Goal: Transaction & Acquisition: Purchase product/service

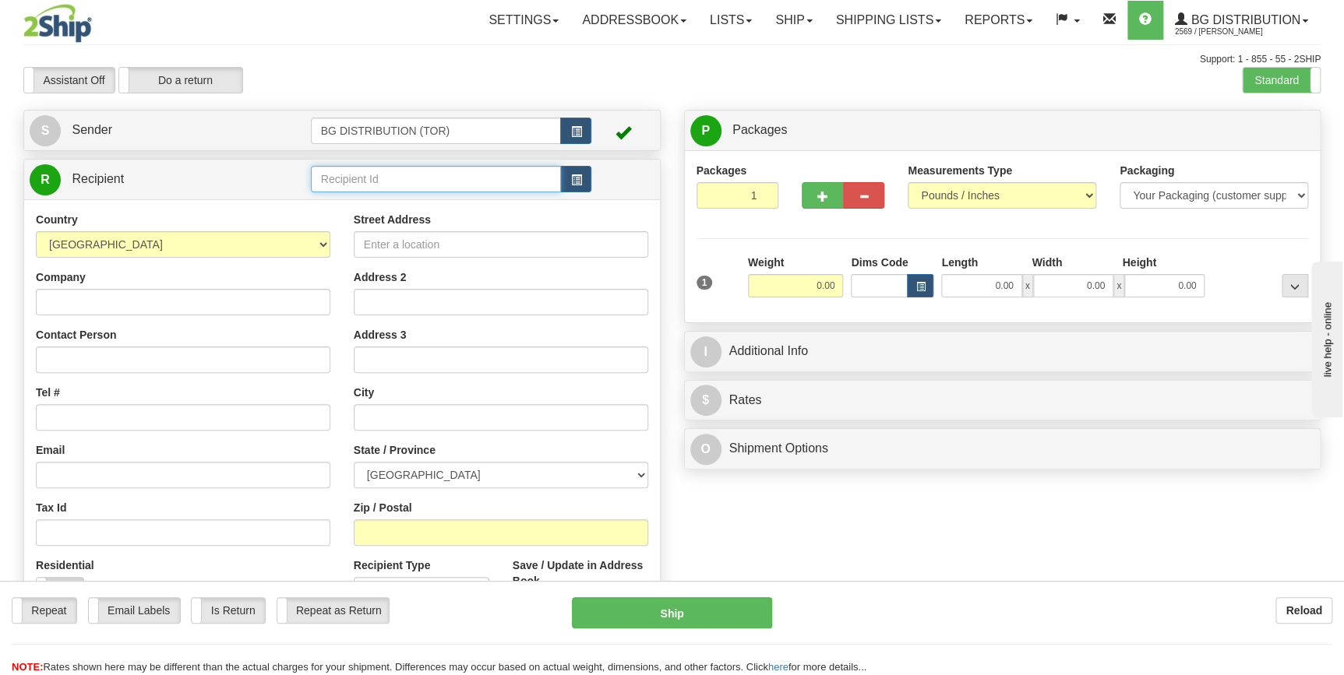
click at [361, 178] on input "text" at bounding box center [436, 179] width 251 height 26
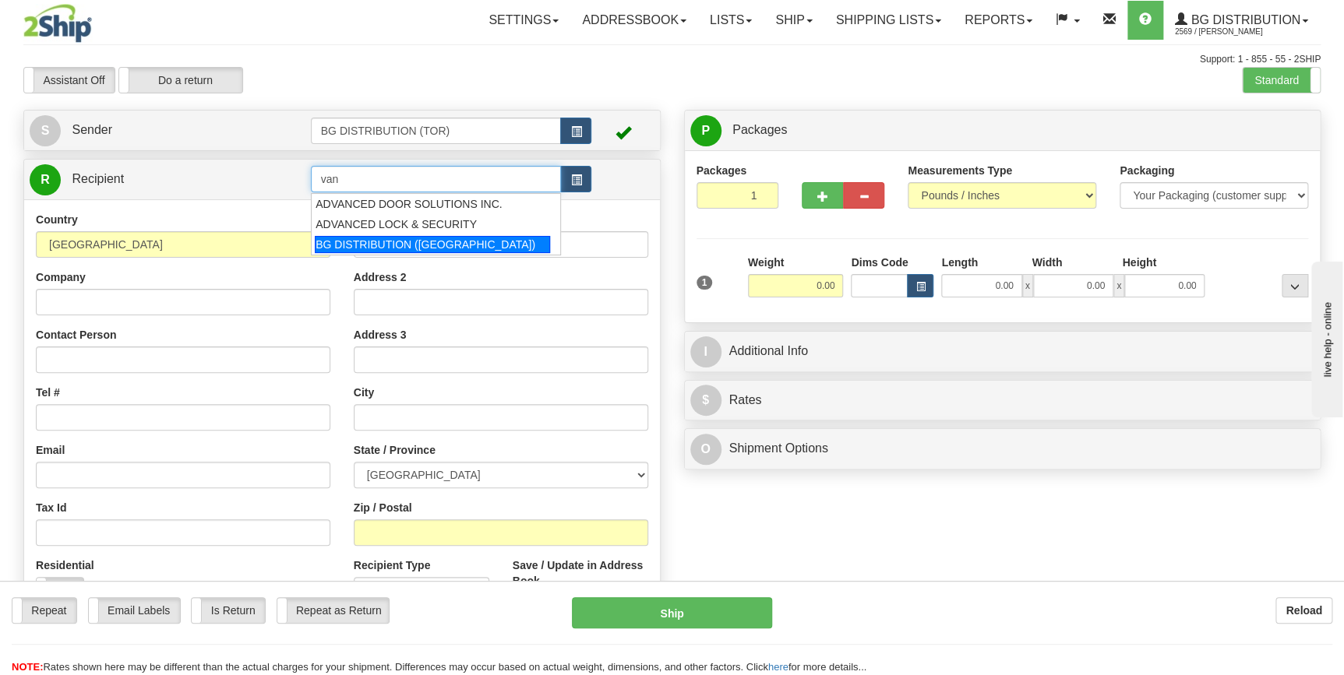
click at [365, 240] on div "BG DISTRIBUTION (VAN)" at bounding box center [432, 244] width 235 height 17
type input "BG DISTRIBUTION (VAN)"
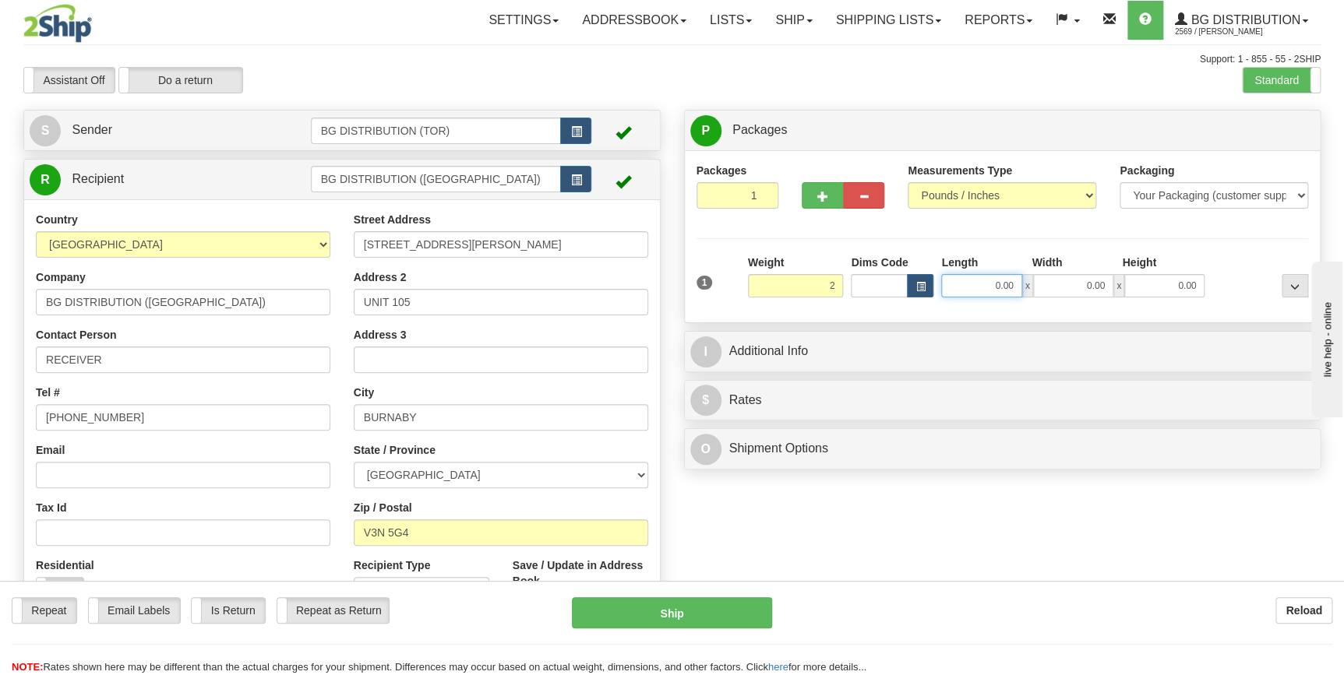
type input "2.00"
click at [978, 281] on input "0.00" at bounding box center [981, 285] width 80 height 23
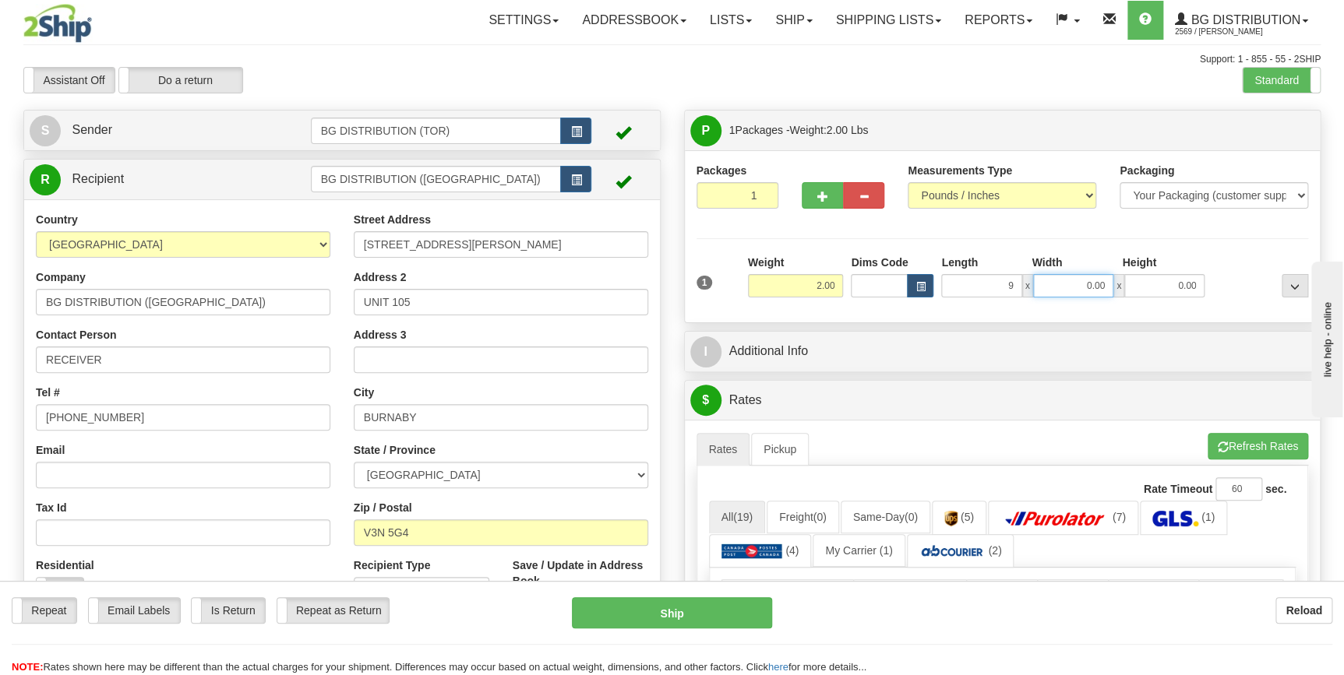
type input "9.00"
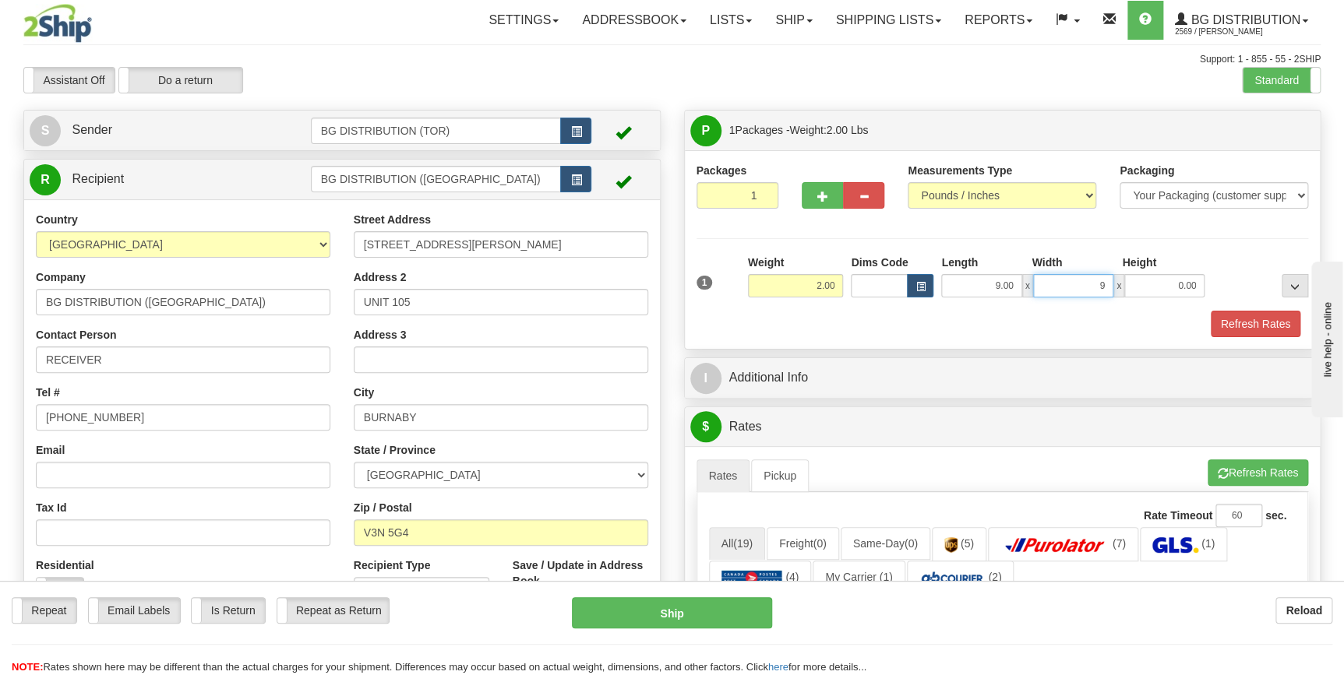
type input "9.00"
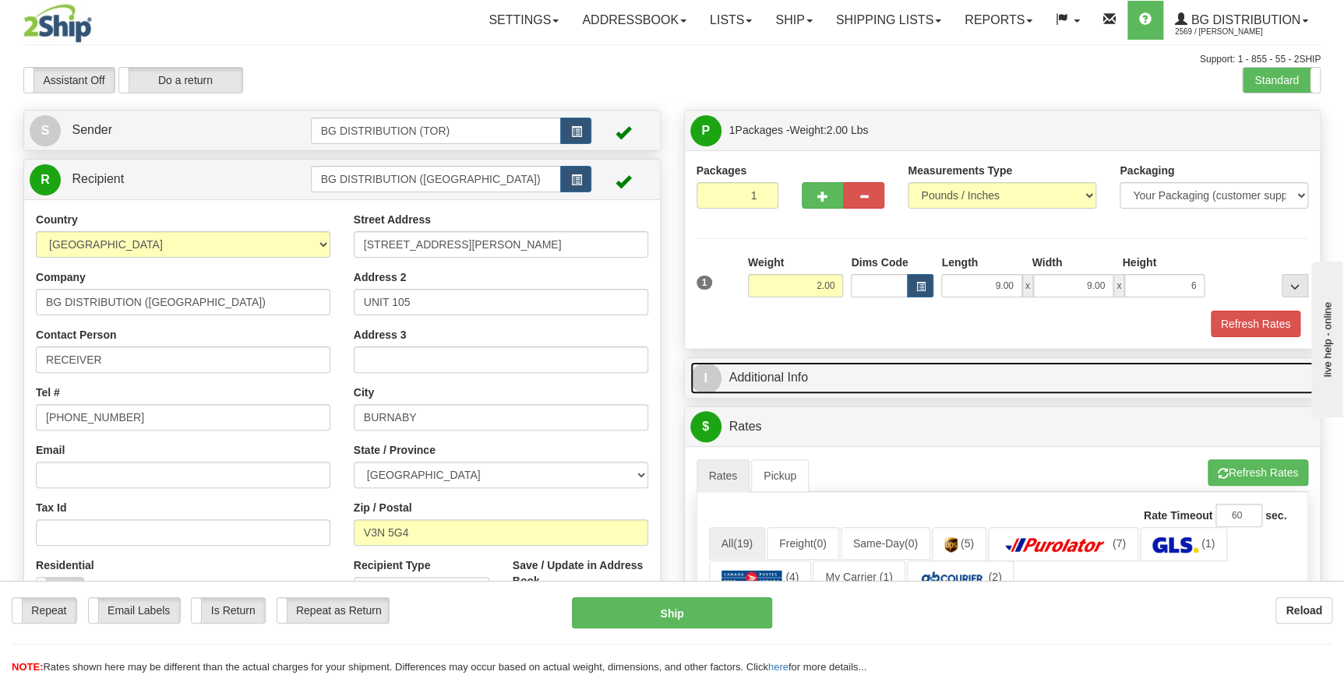
type input "6.00"
click at [928, 383] on link "I Additional Info" at bounding box center [1002, 378] width 625 height 32
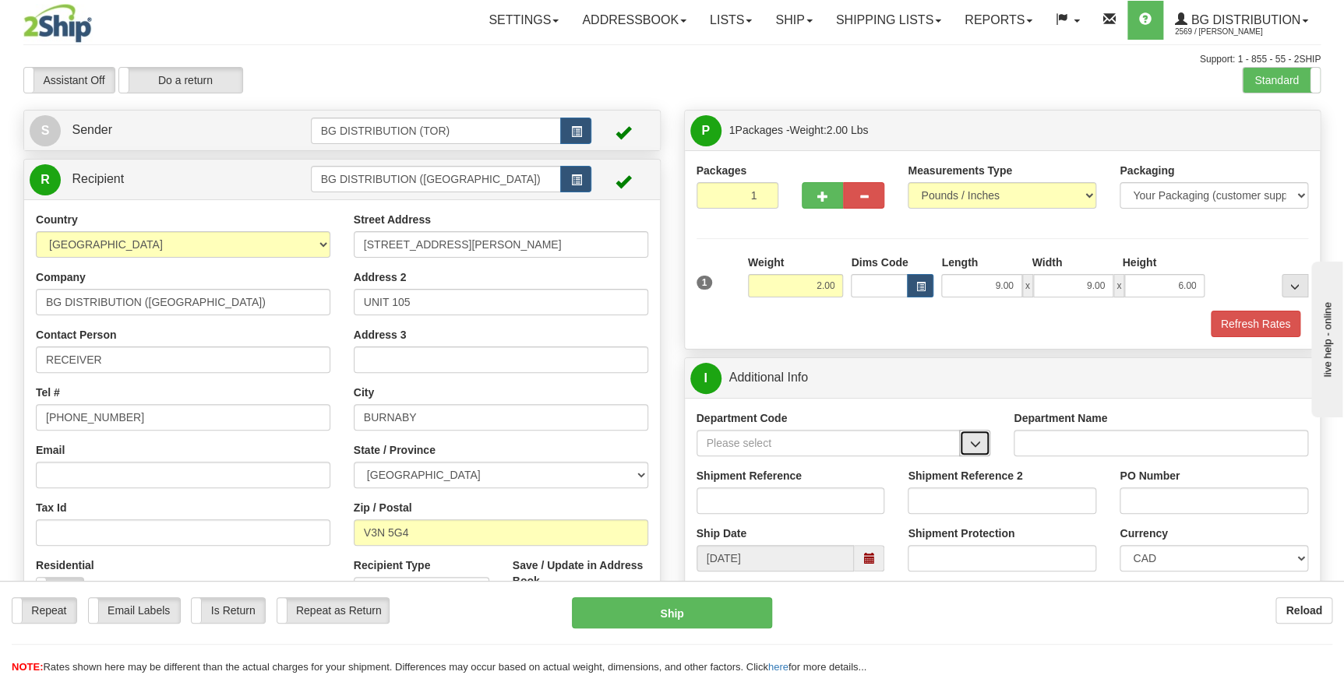
click at [974, 444] on span "button" at bounding box center [974, 444] width 11 height 10
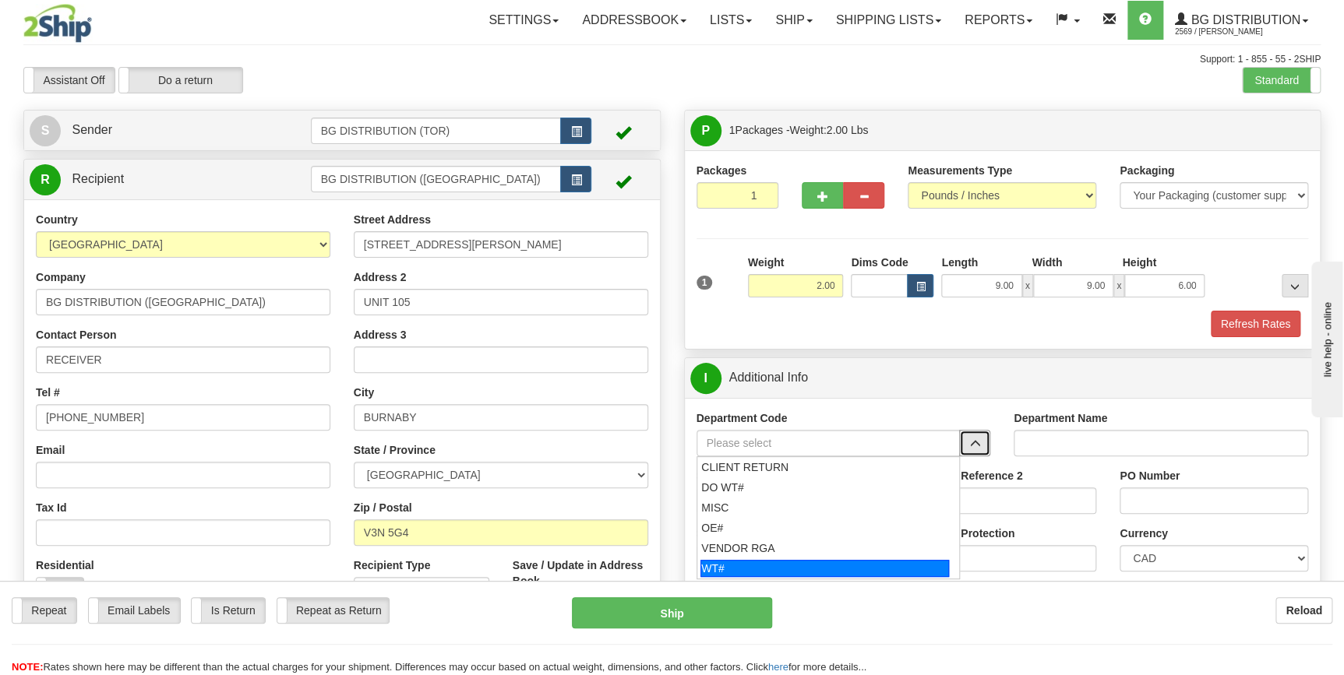
click at [844, 571] on div "WT#" at bounding box center [824, 568] width 249 height 17
type input "WT#"
type input "WAREHOUSE TRANSFERS"
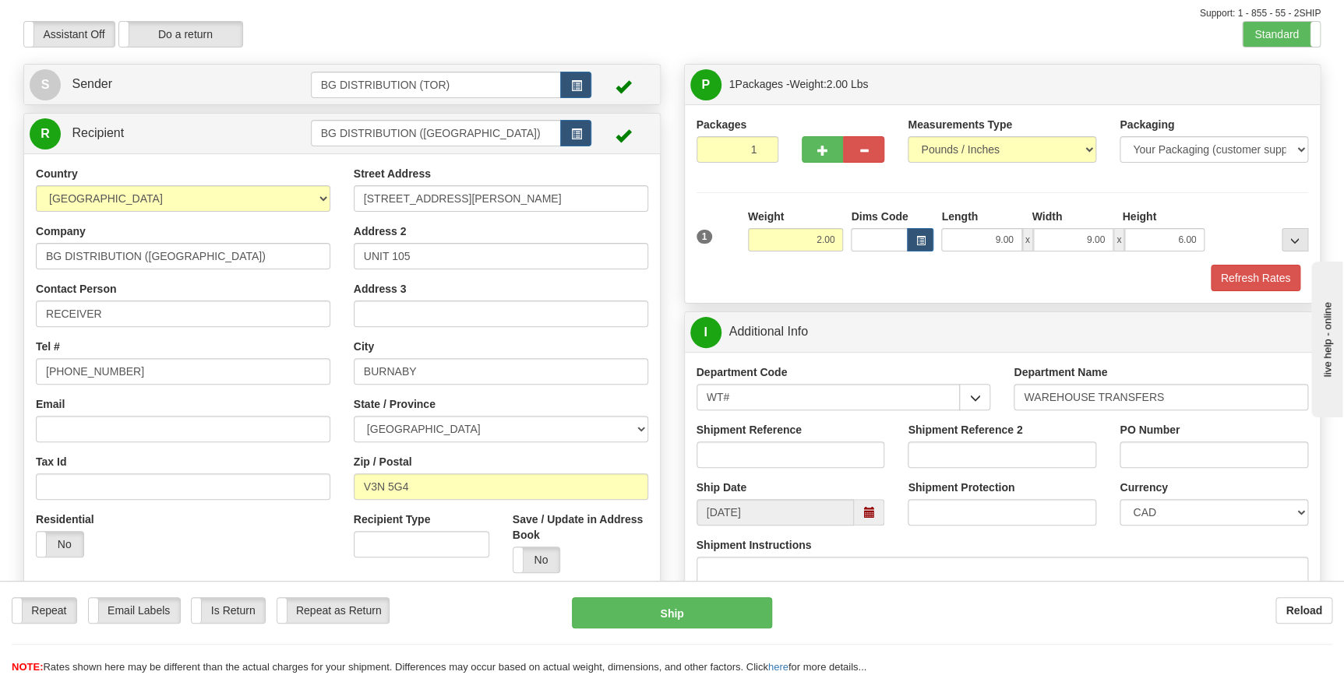
scroll to position [70, 0]
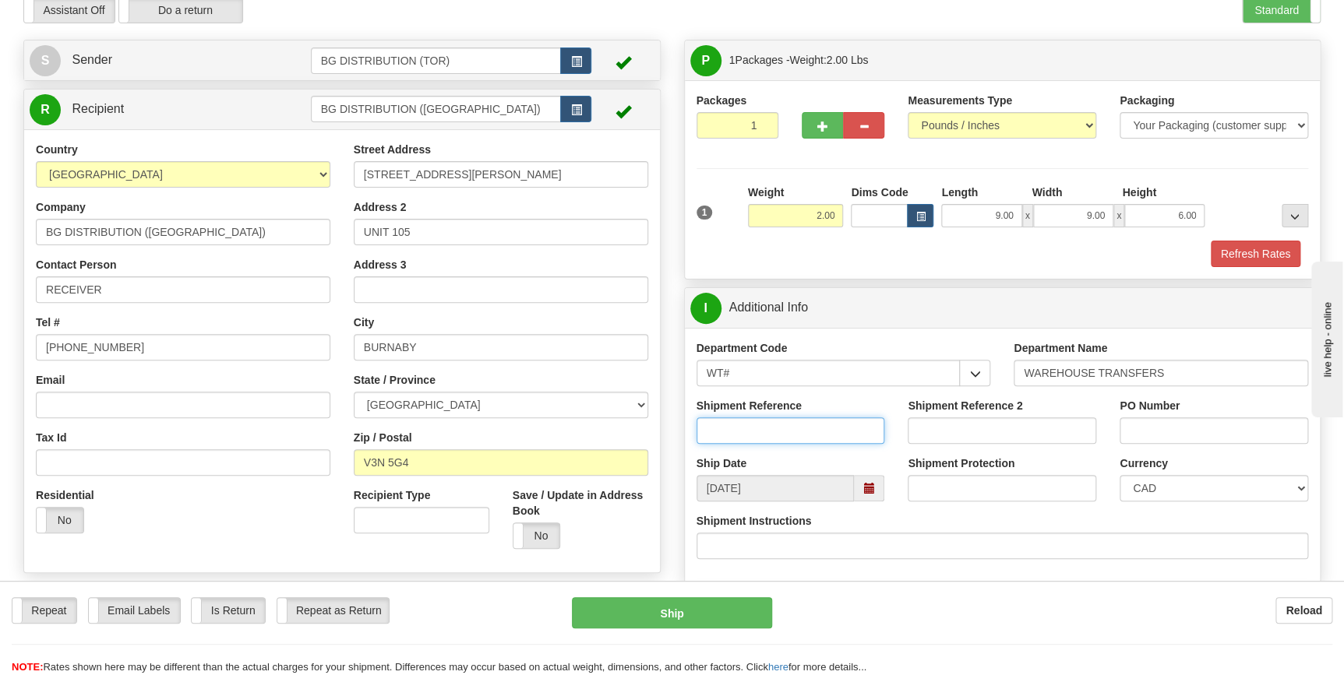
click at [782, 429] on input "Shipment Reference" at bounding box center [790, 431] width 189 height 26
type input "164732-00"
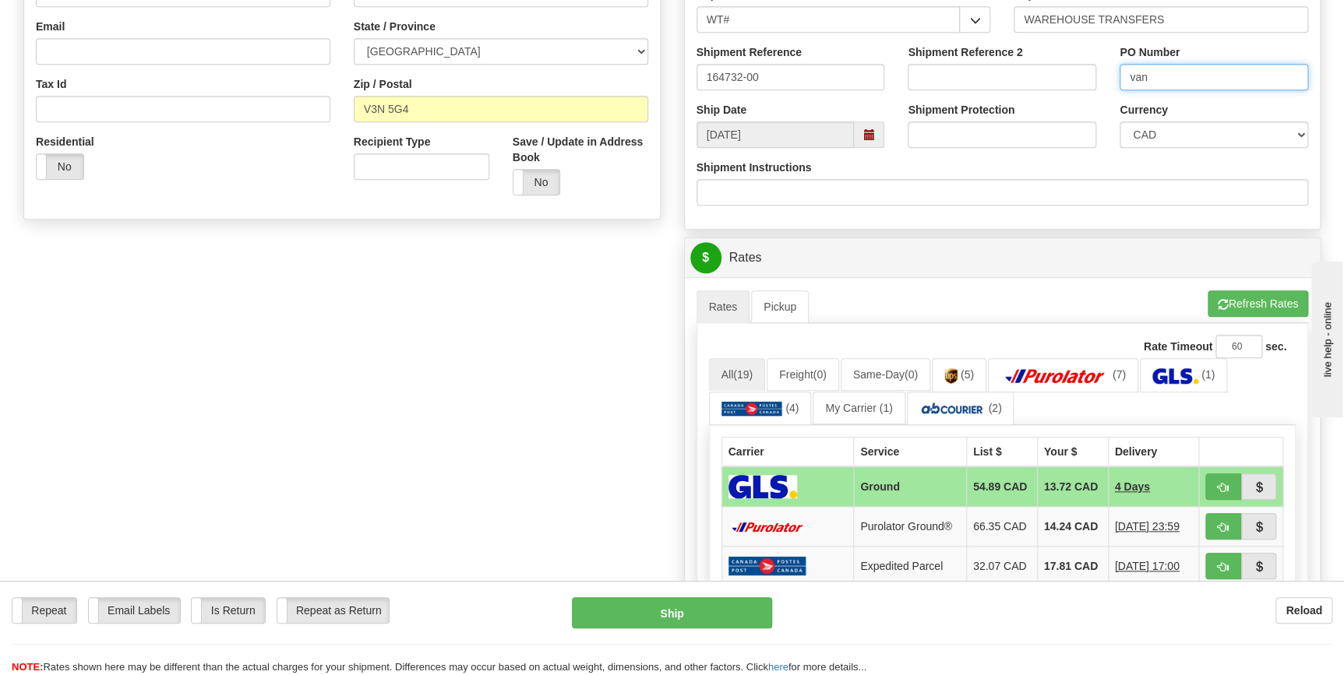
scroll to position [425, 0]
type input "van"
click at [1249, 301] on button "Refresh Rates" at bounding box center [1258, 303] width 100 height 26
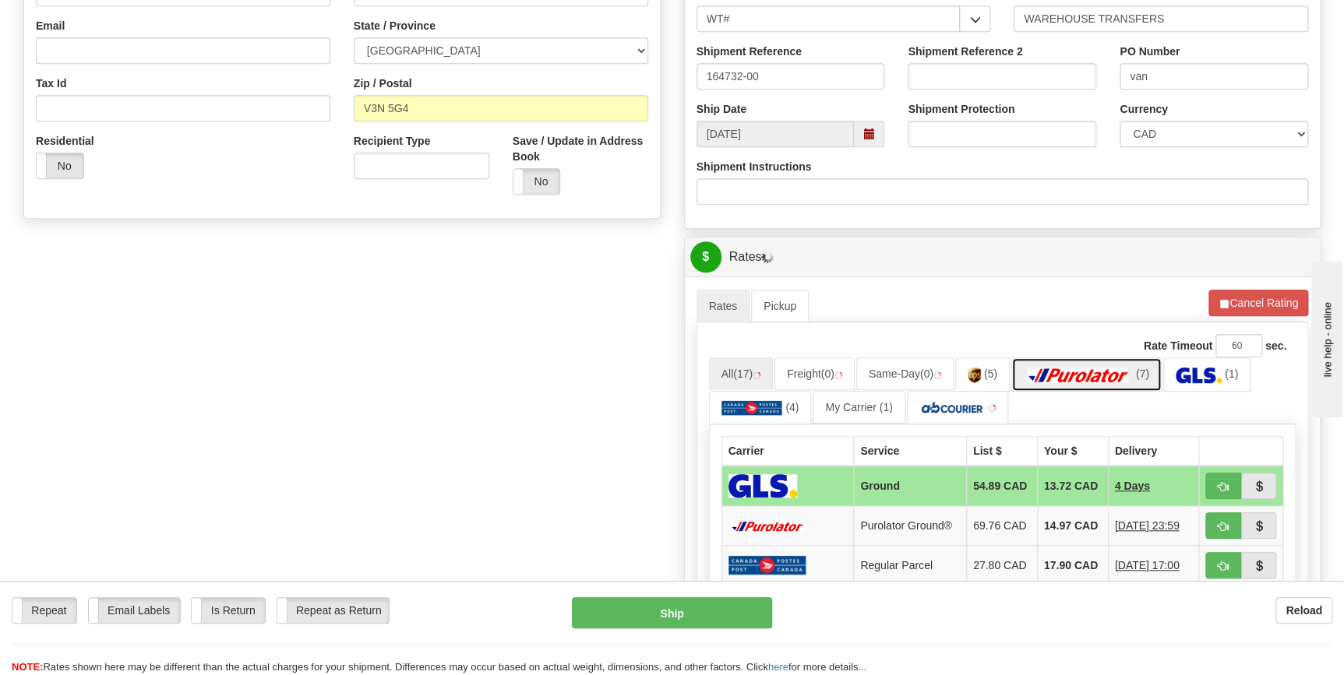
click at [1081, 368] on img at bounding box center [1078, 376] width 109 height 16
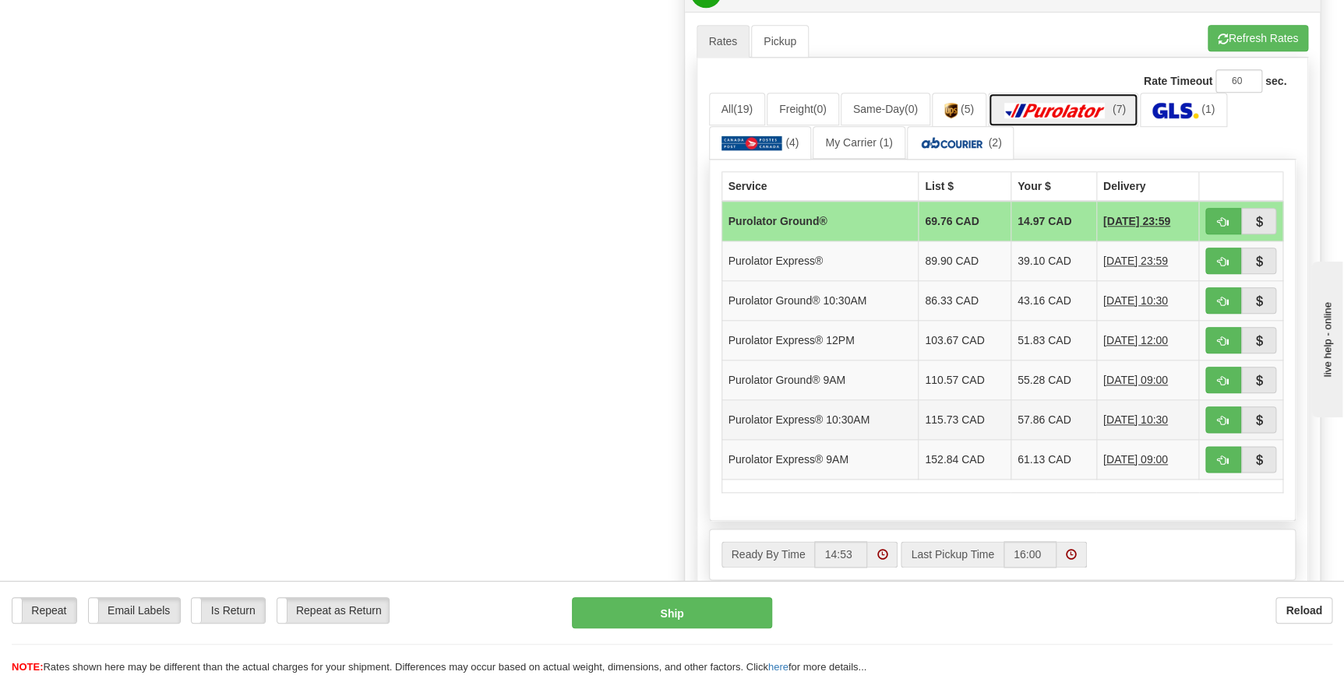
scroll to position [708, 0]
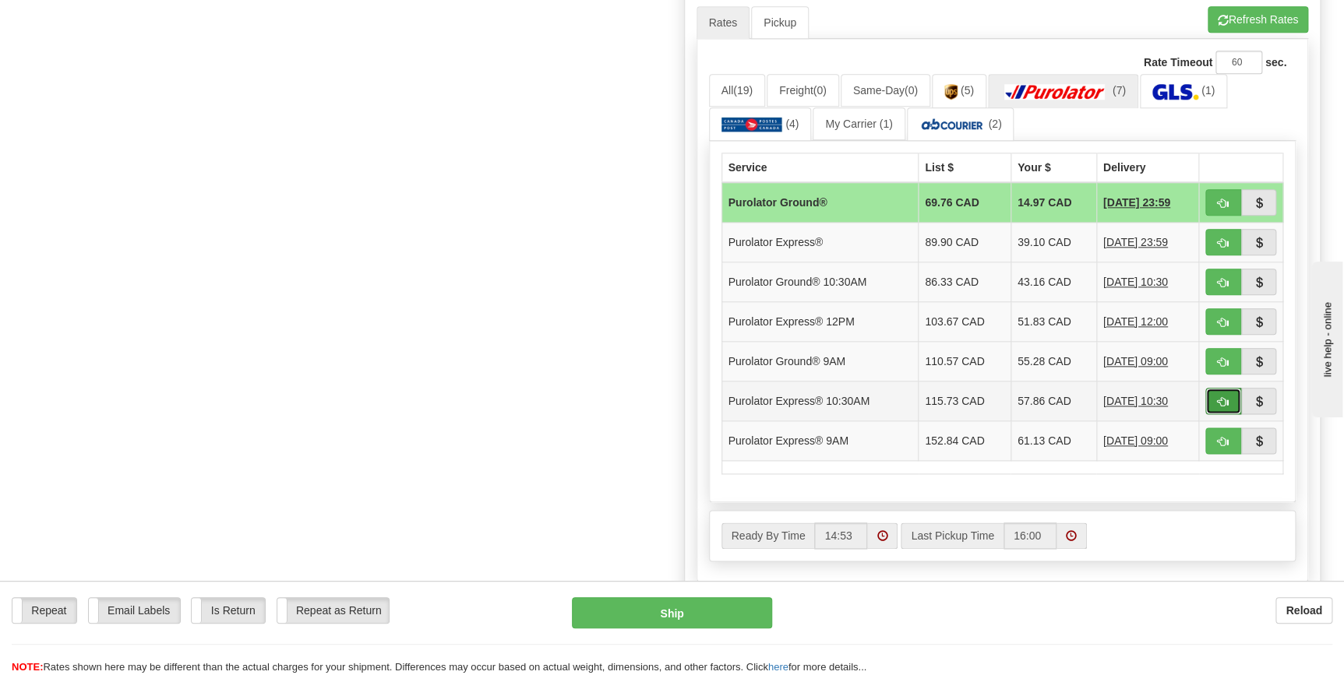
click at [1215, 398] on button "button" at bounding box center [1223, 401] width 36 height 26
type input "201"
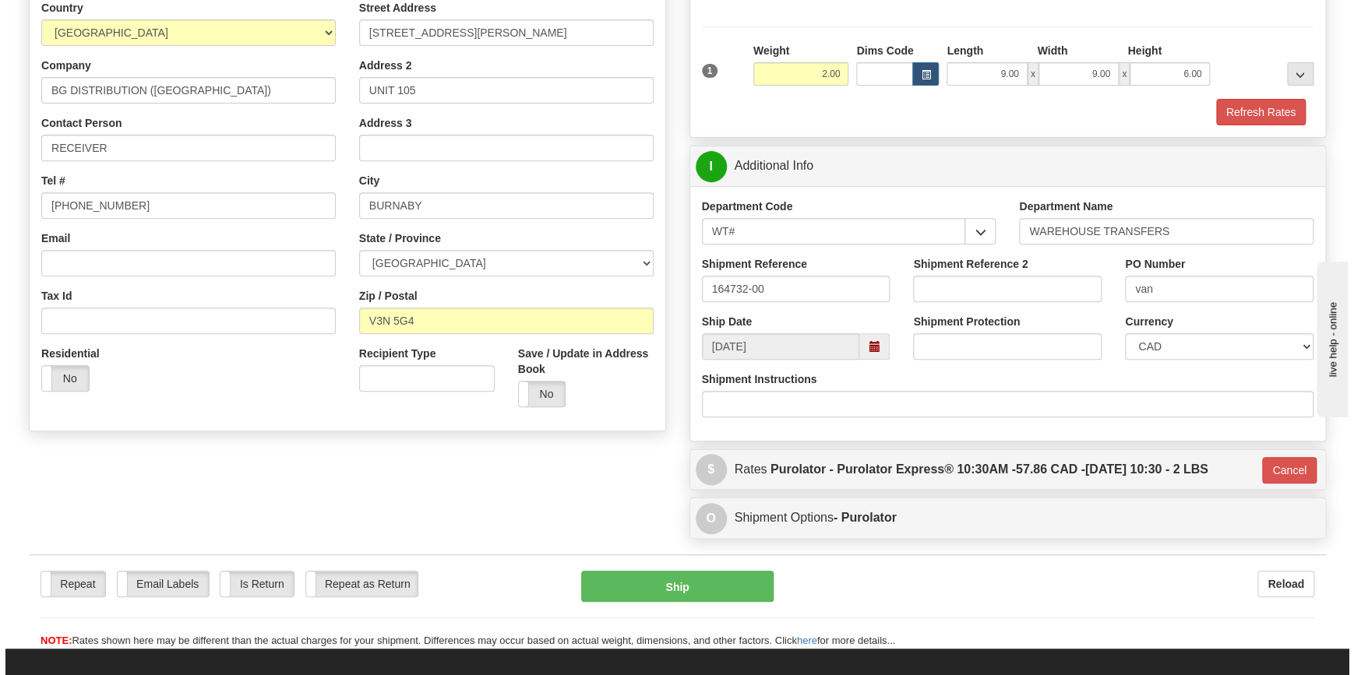
scroll to position [354, 0]
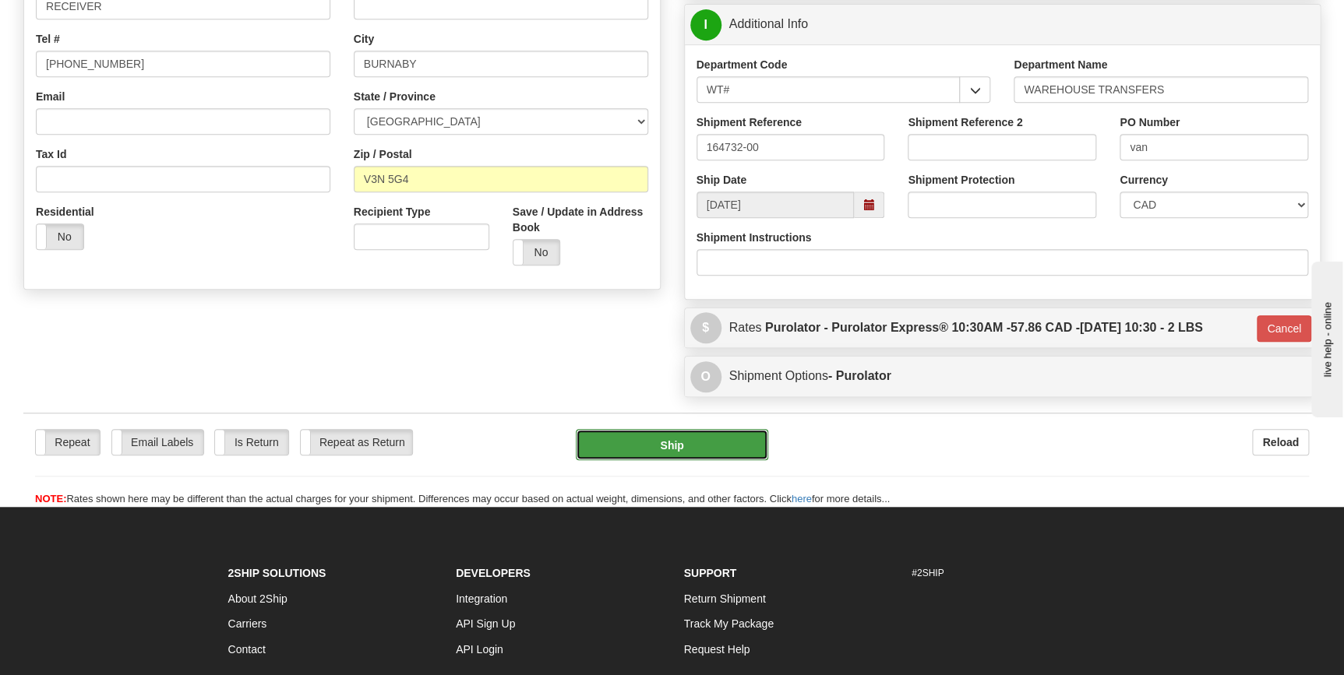
click at [725, 434] on button "Ship" at bounding box center [672, 444] width 192 height 31
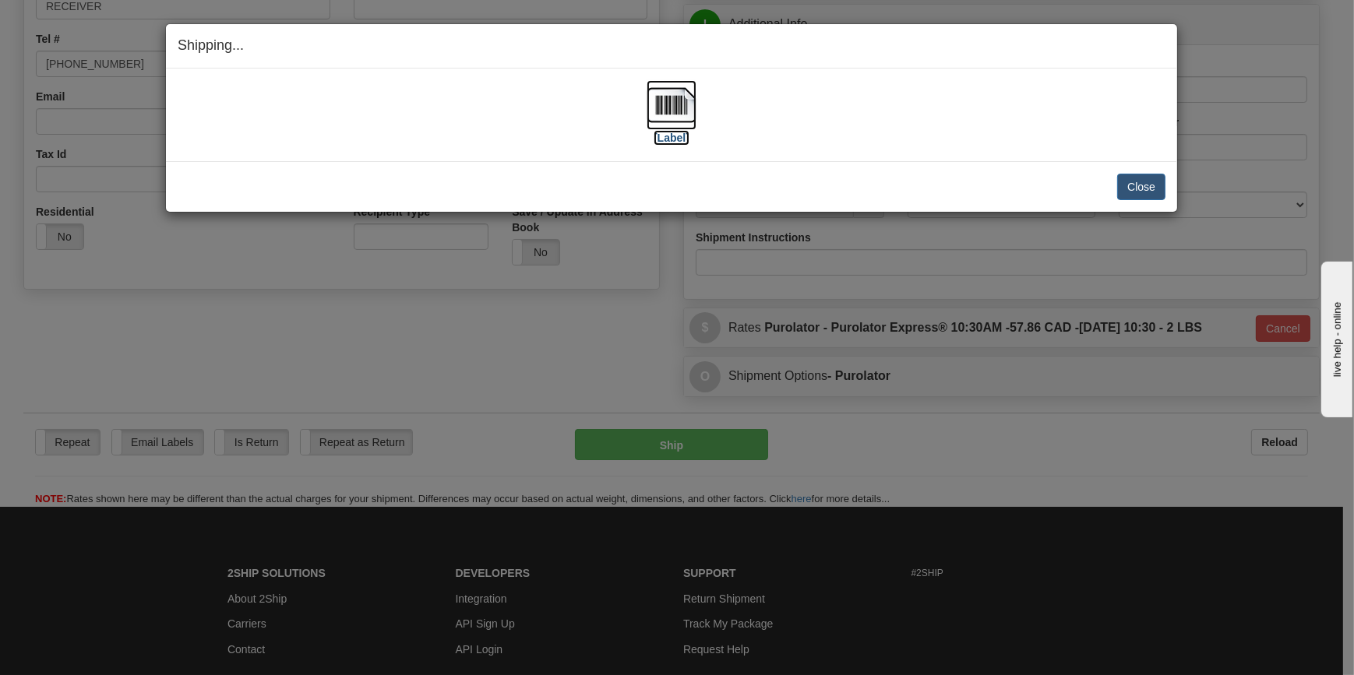
click at [660, 137] on label "[Label]" at bounding box center [672, 138] width 36 height 16
click at [1151, 186] on button "Close" at bounding box center [1141, 187] width 48 height 26
click at [1141, 186] on button "Close" at bounding box center [1141, 187] width 48 height 26
click at [1119, 175] on button "Close" at bounding box center [1141, 187] width 48 height 26
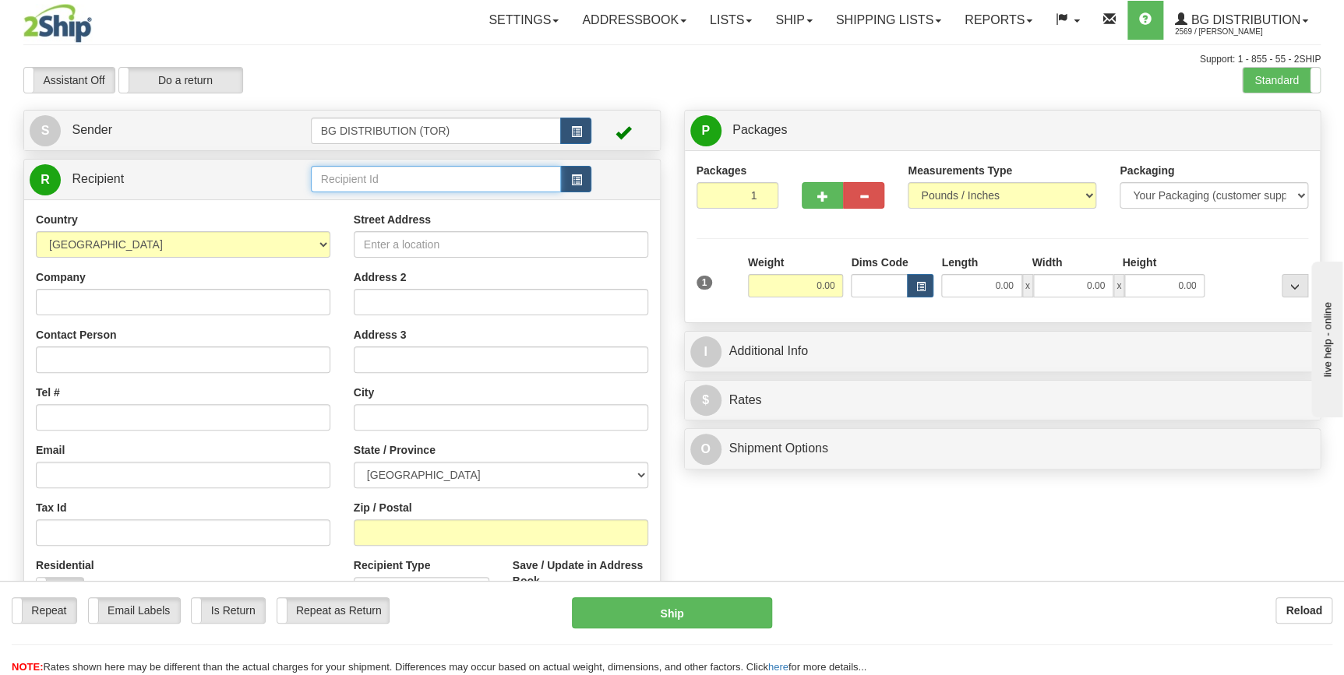
click at [418, 183] on input "text" at bounding box center [436, 179] width 251 height 26
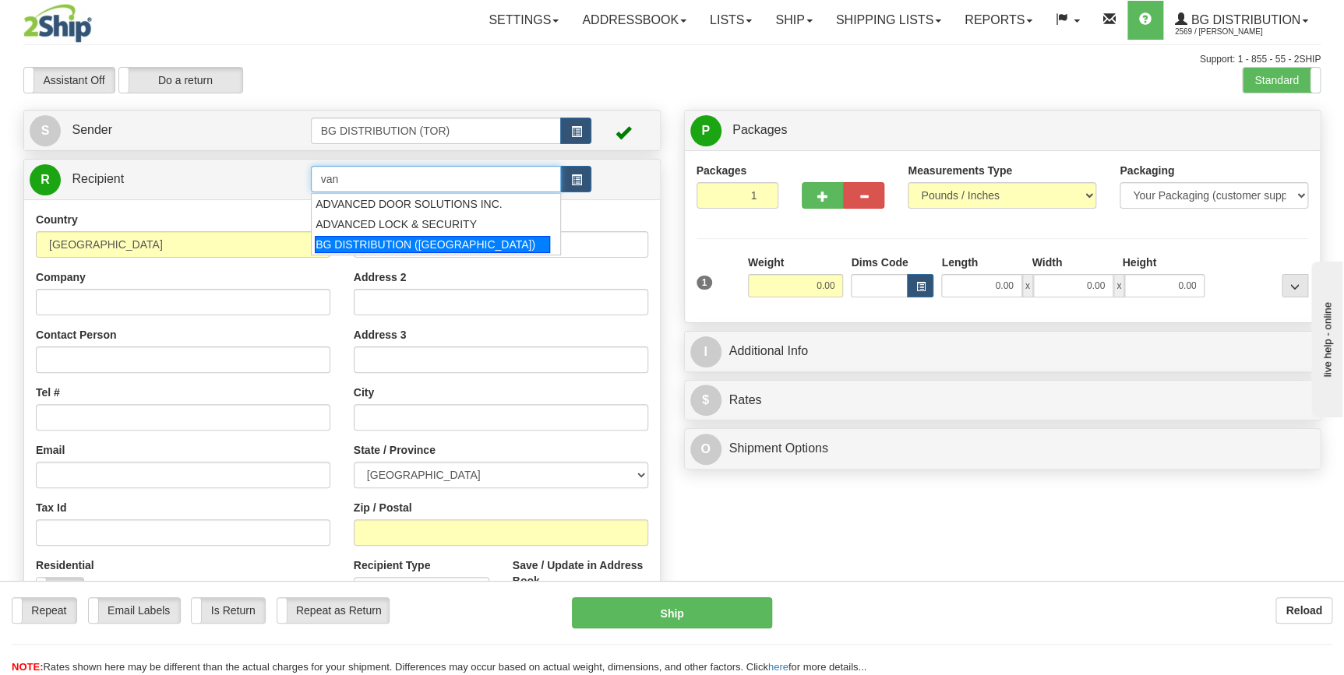
click at [416, 241] on div "BG DISTRIBUTION ([GEOGRAPHIC_DATA])" at bounding box center [432, 244] width 235 height 17
type input "BG DISTRIBUTION ([GEOGRAPHIC_DATA])"
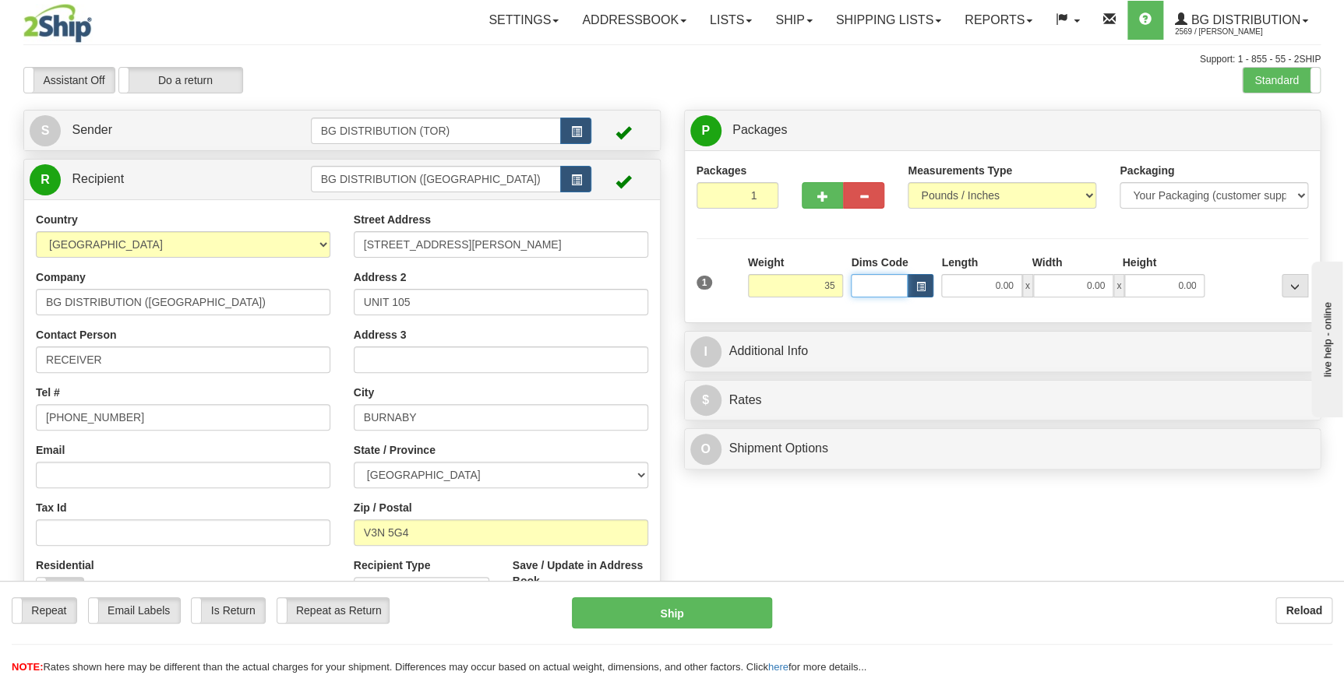
type input "35.00"
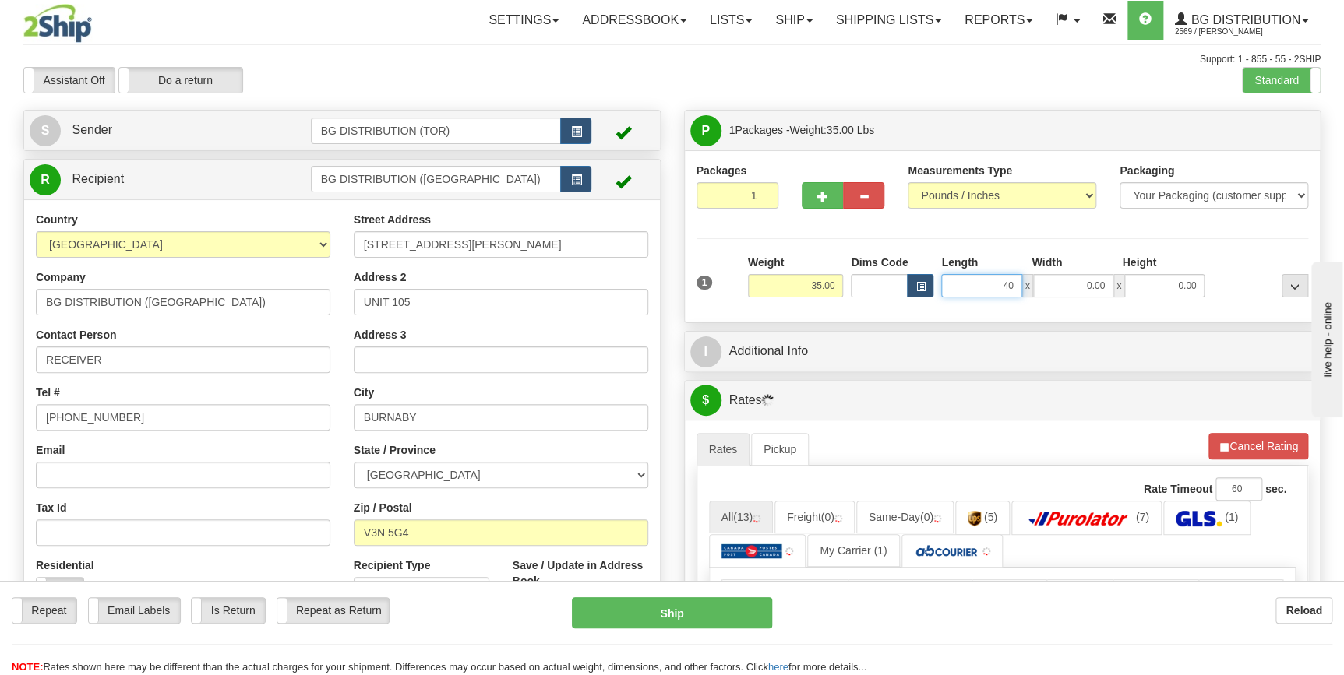
type input "40.00"
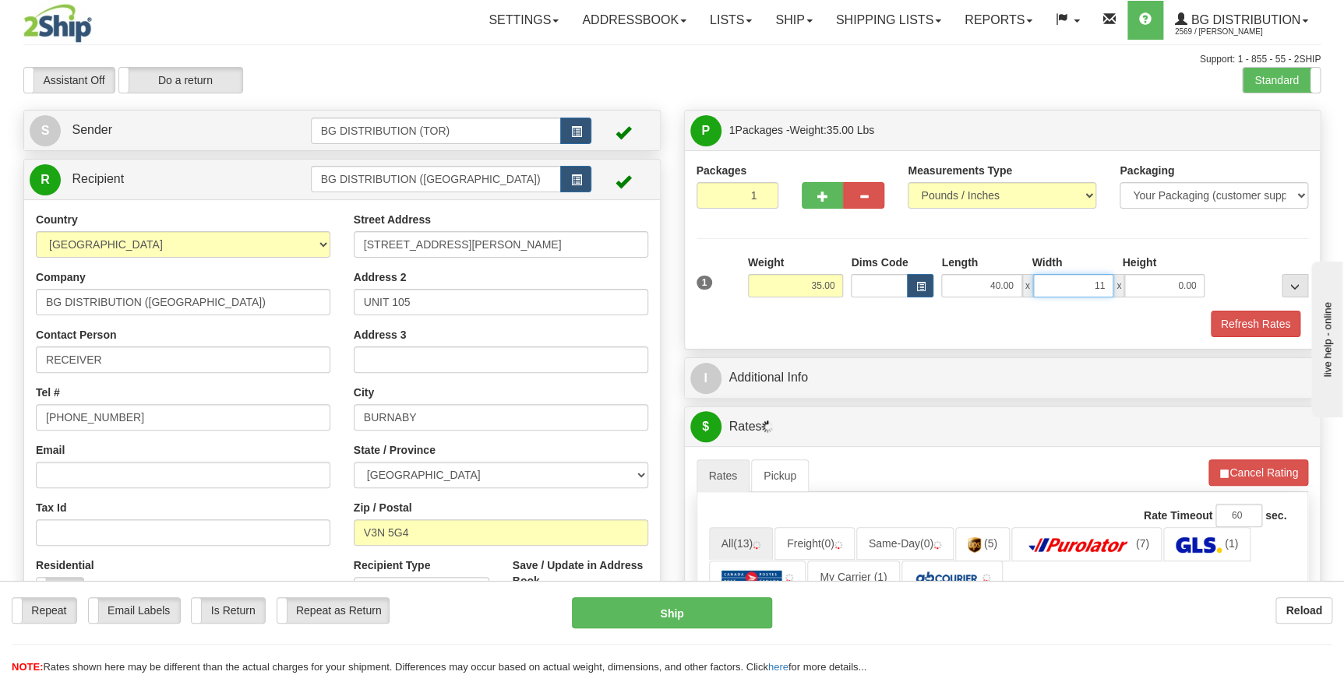
type input "11.00"
type input "12.00"
click at [815, 203] on button "button" at bounding box center [822, 195] width 41 height 26
type input "2"
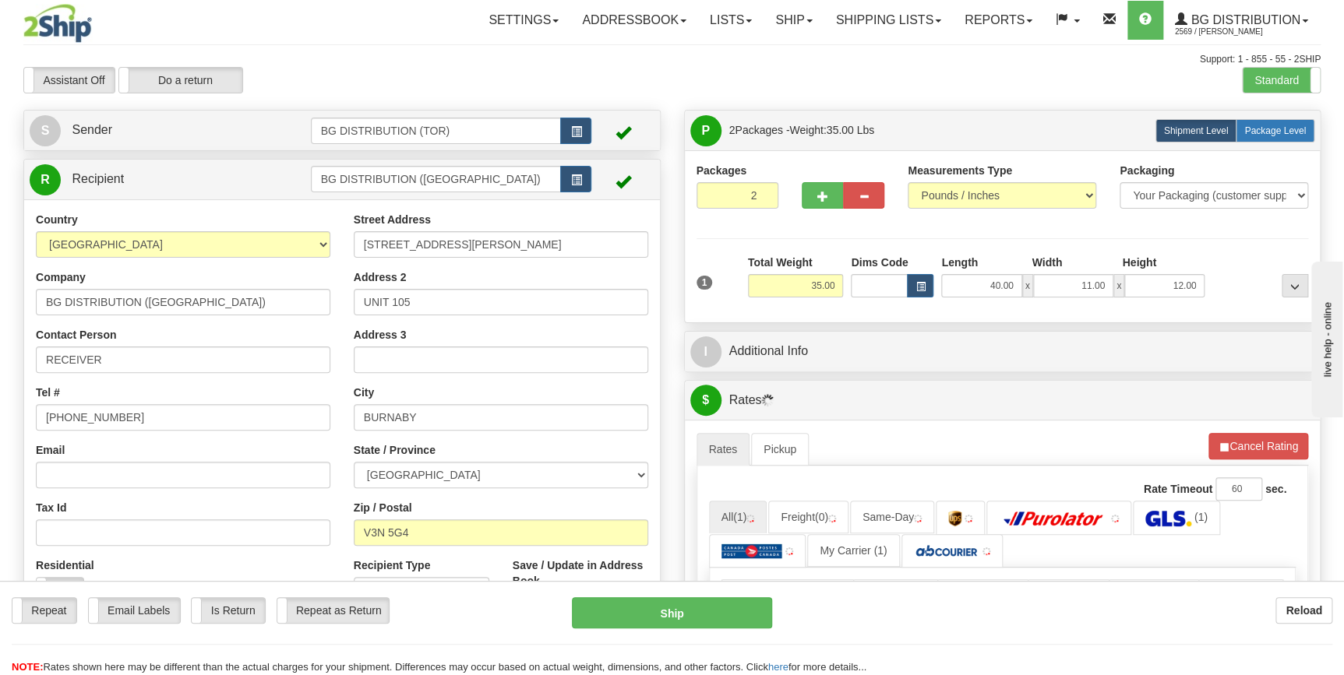
click at [1270, 130] on span "Package Level" at bounding box center [1275, 130] width 62 height 11
radio input "true"
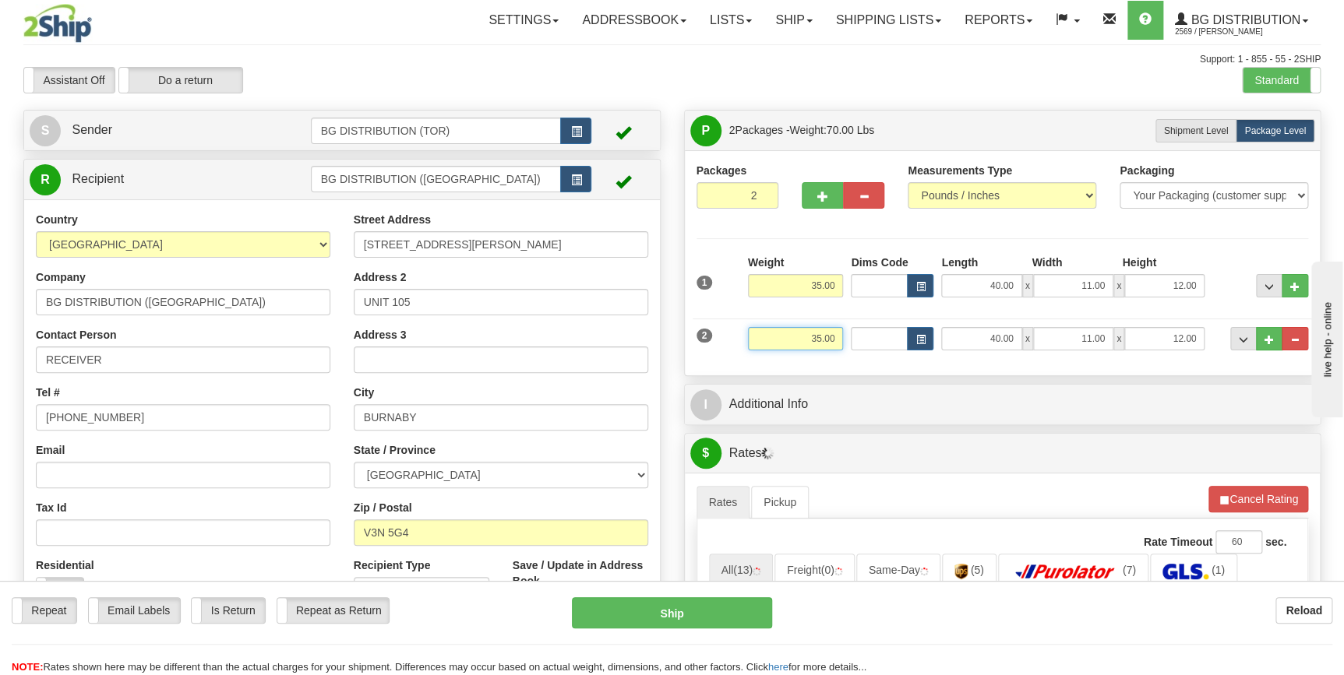
click at [809, 337] on input "35.00" at bounding box center [796, 338] width 96 height 23
click at [810, 337] on input "35.00" at bounding box center [796, 338] width 96 height 23
type input "29.00"
type input "17.00"
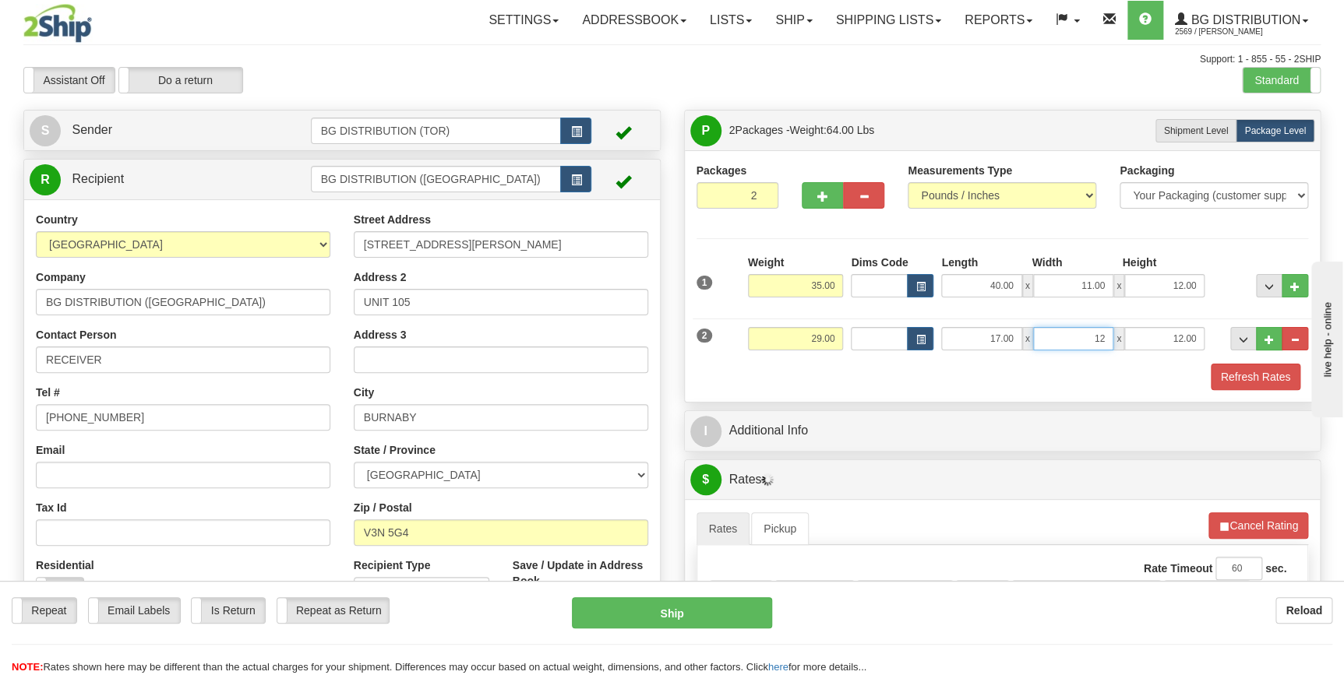
type input "12.00"
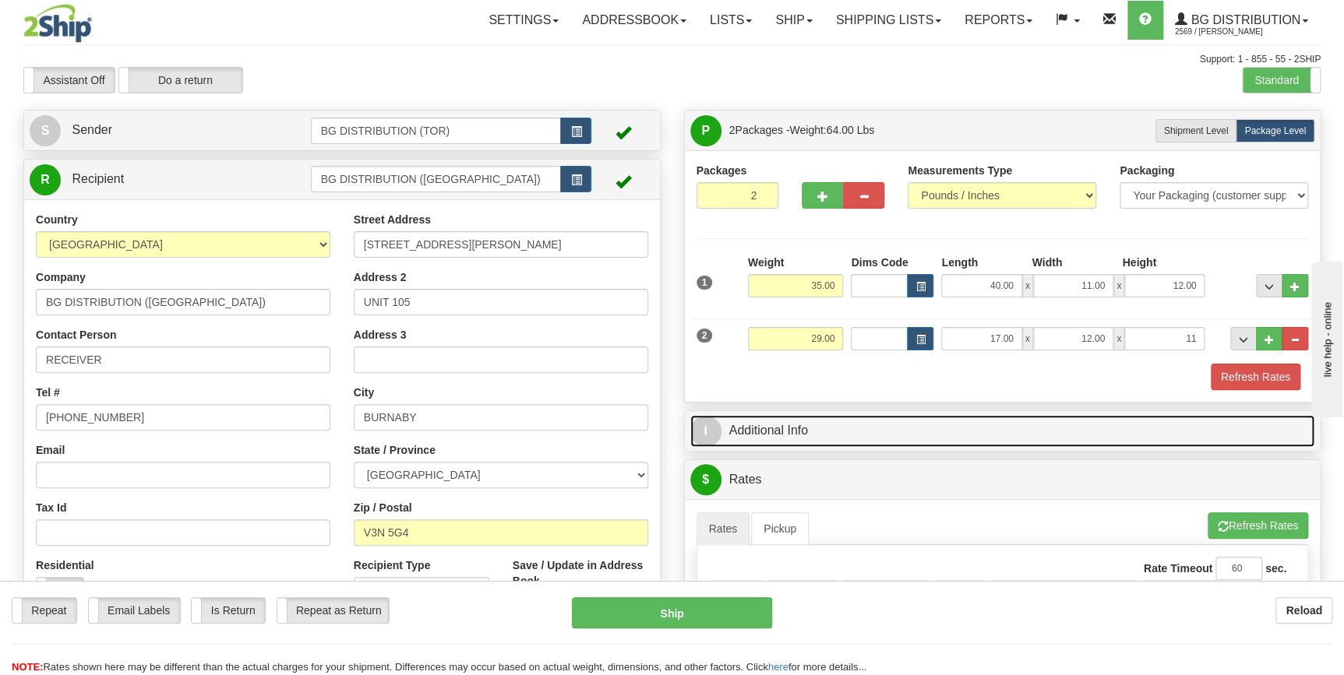
type input "11.00"
click at [828, 444] on link "I Additional Info" at bounding box center [1002, 431] width 625 height 32
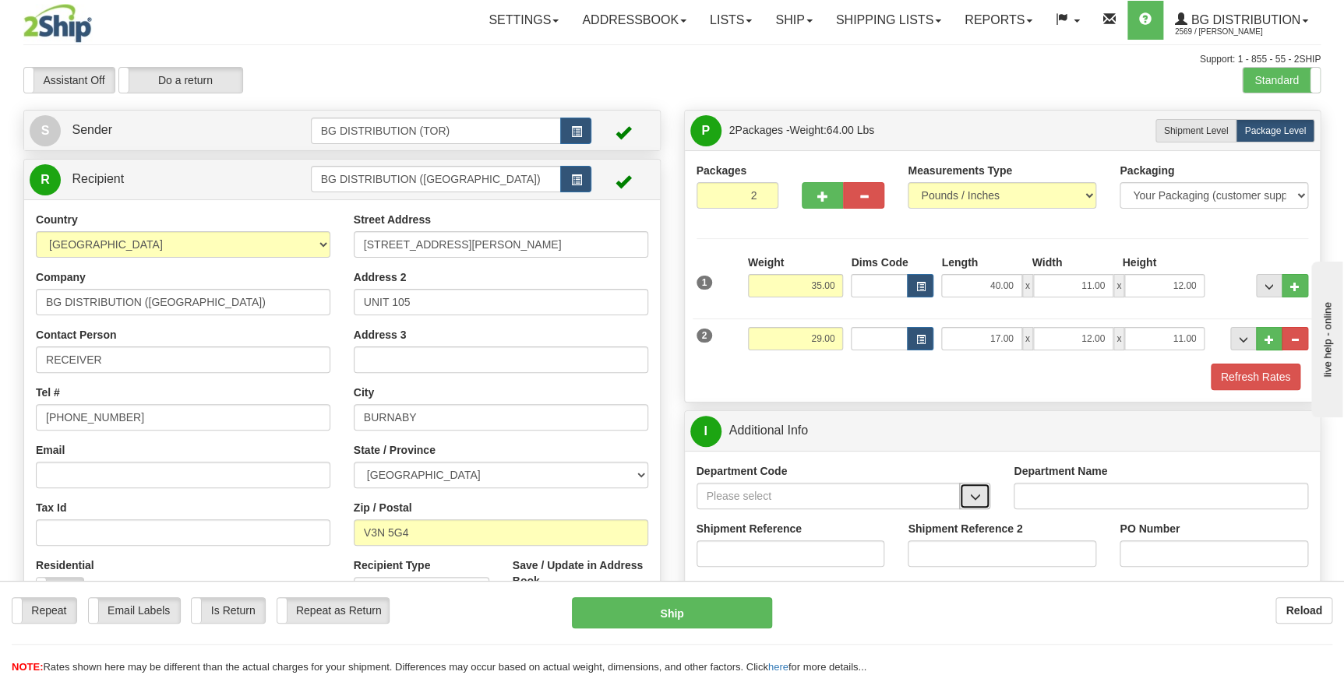
click at [982, 501] on button "button" at bounding box center [974, 496] width 31 height 26
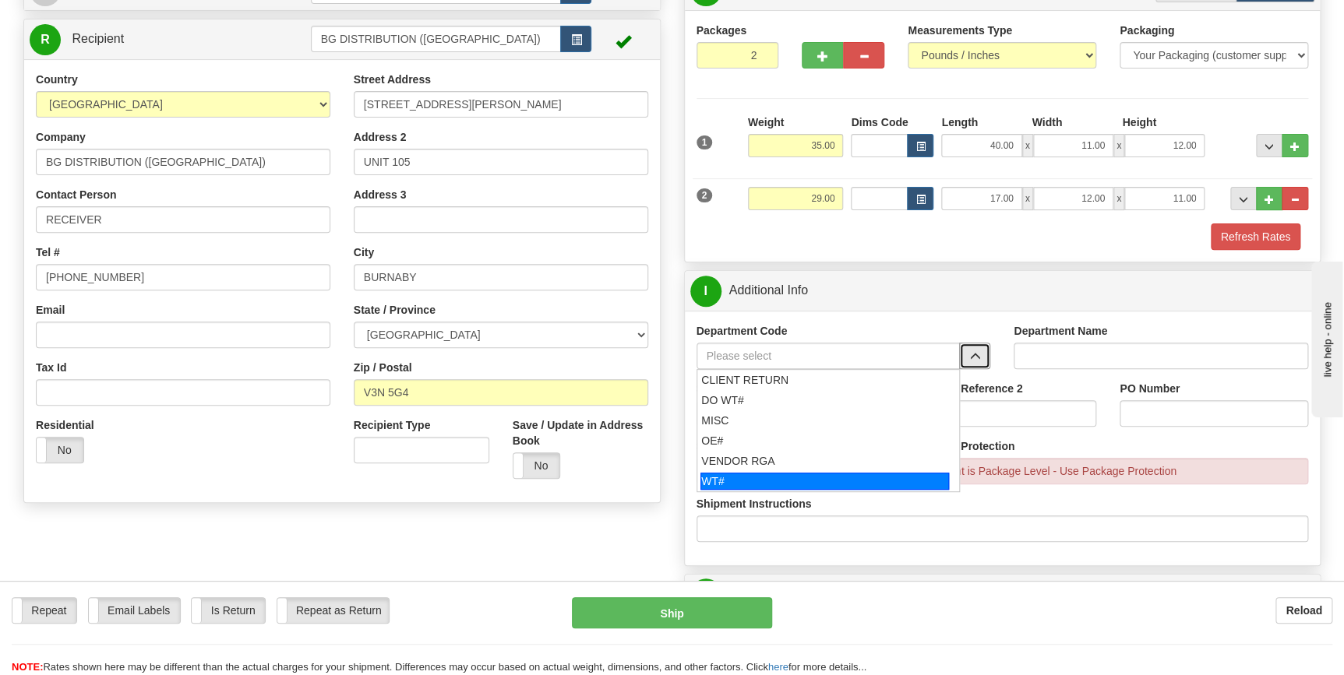
scroll to position [141, 0]
click at [820, 476] on div "WT#" at bounding box center [824, 480] width 249 height 17
type input "WT#"
type input "WAREHOUSE TRANSFERS"
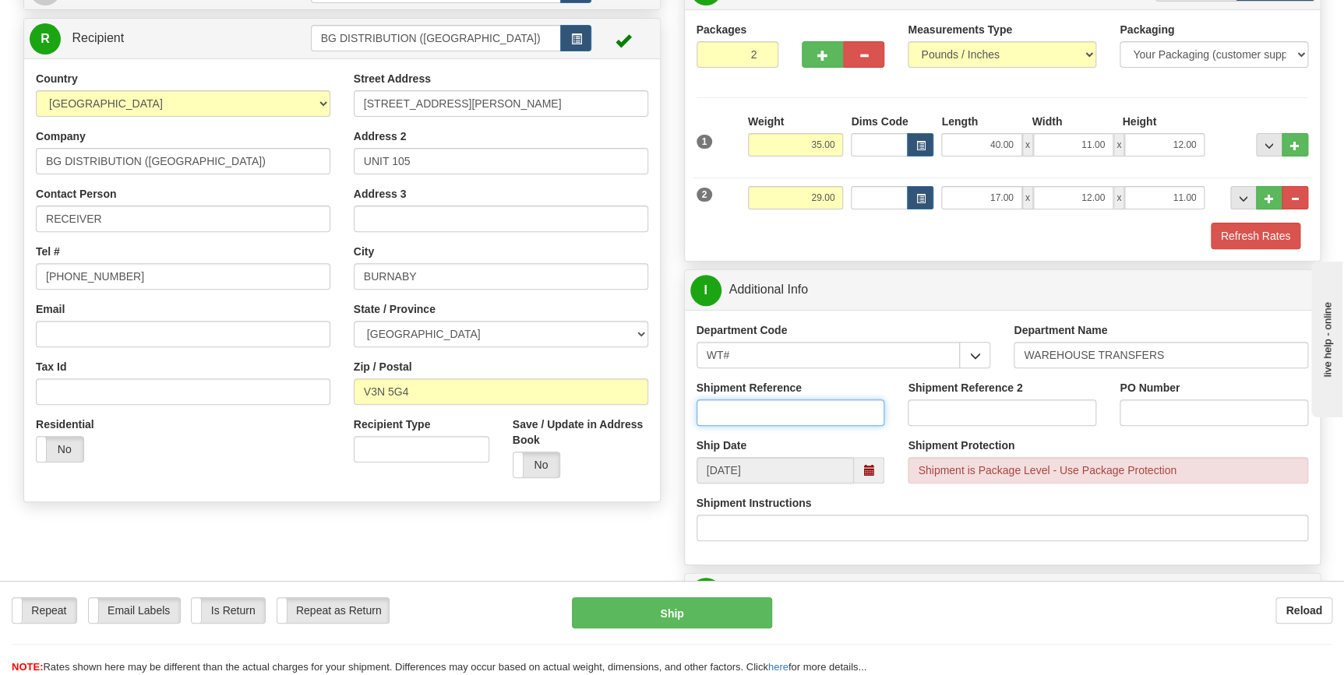
click at [794, 416] on input "Shipment Reference" at bounding box center [790, 413] width 189 height 26
type input "164863-00"
type input "VAN"
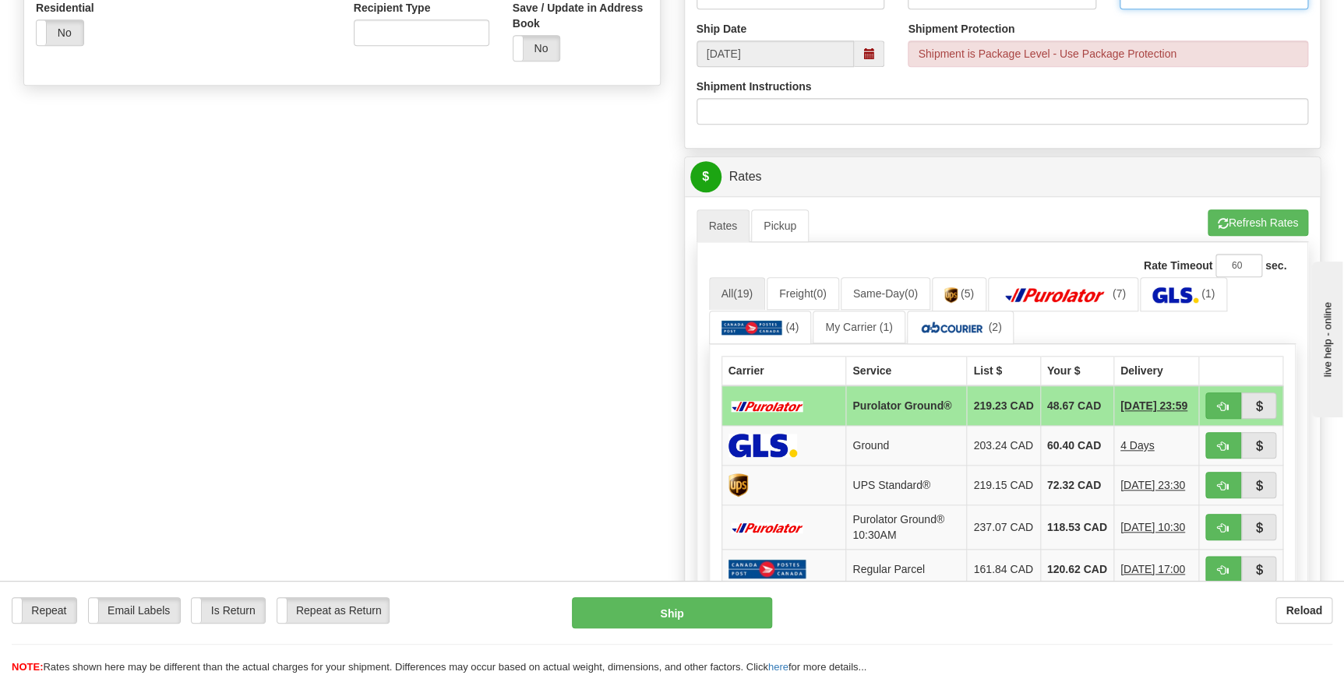
scroll to position [566, 0]
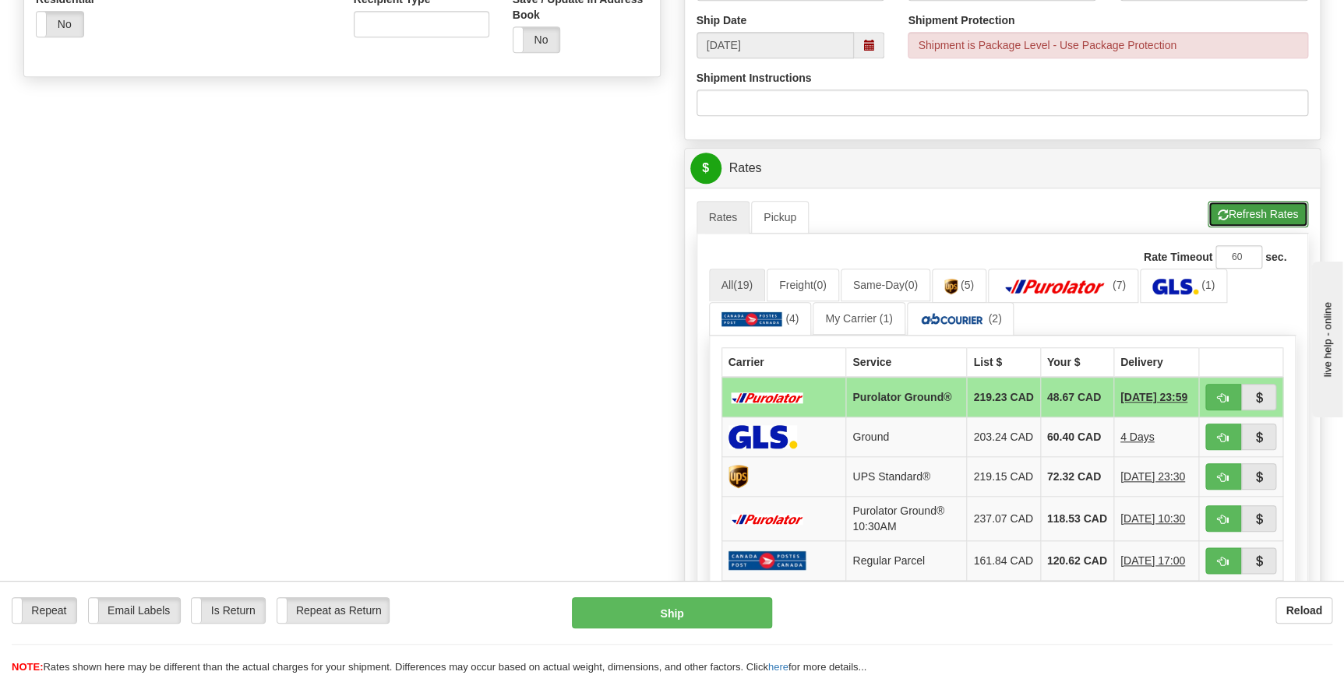
click at [1271, 203] on button "Refresh Rates" at bounding box center [1258, 214] width 100 height 26
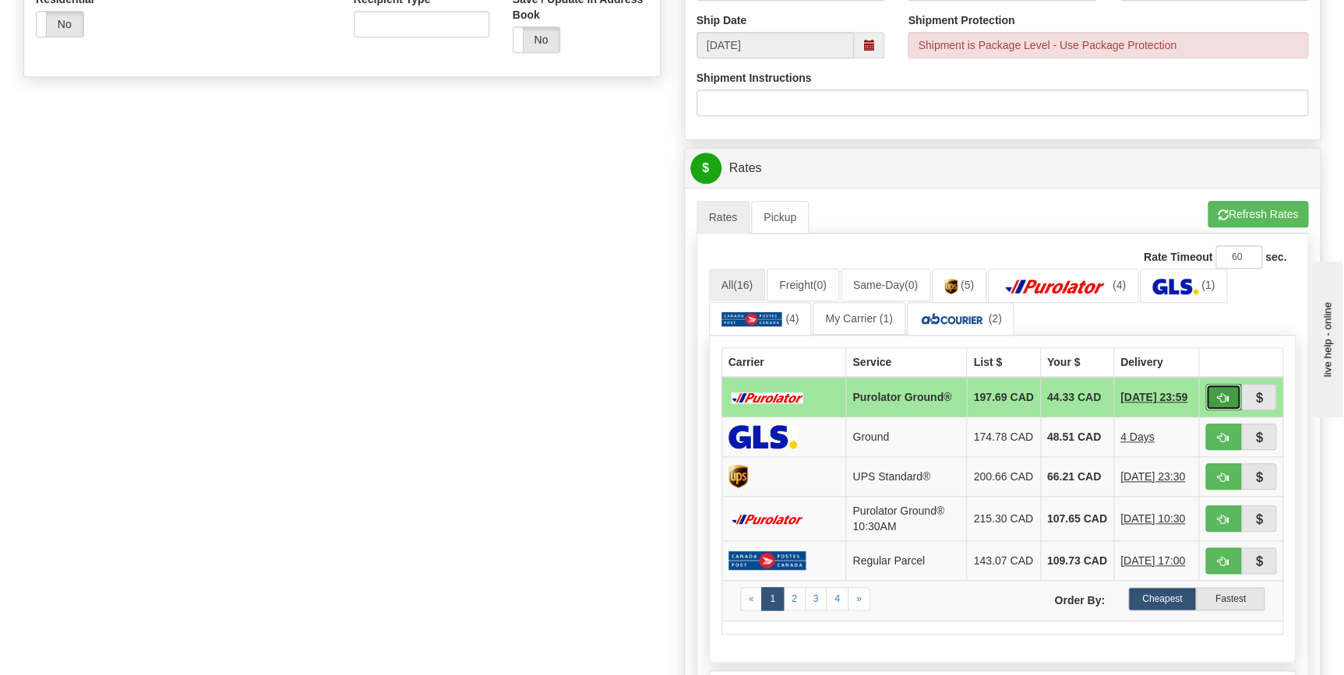
click at [1227, 397] on span "button" at bounding box center [1223, 398] width 11 height 10
type input "260"
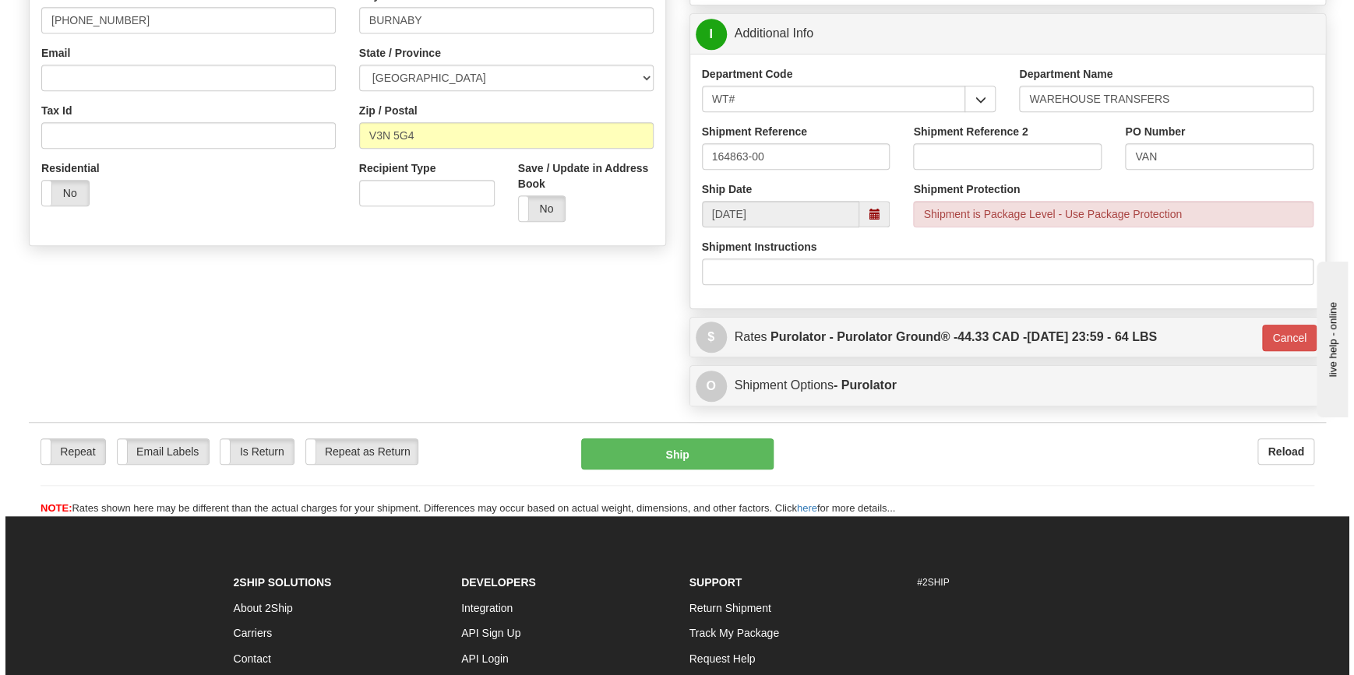
scroll to position [348, 0]
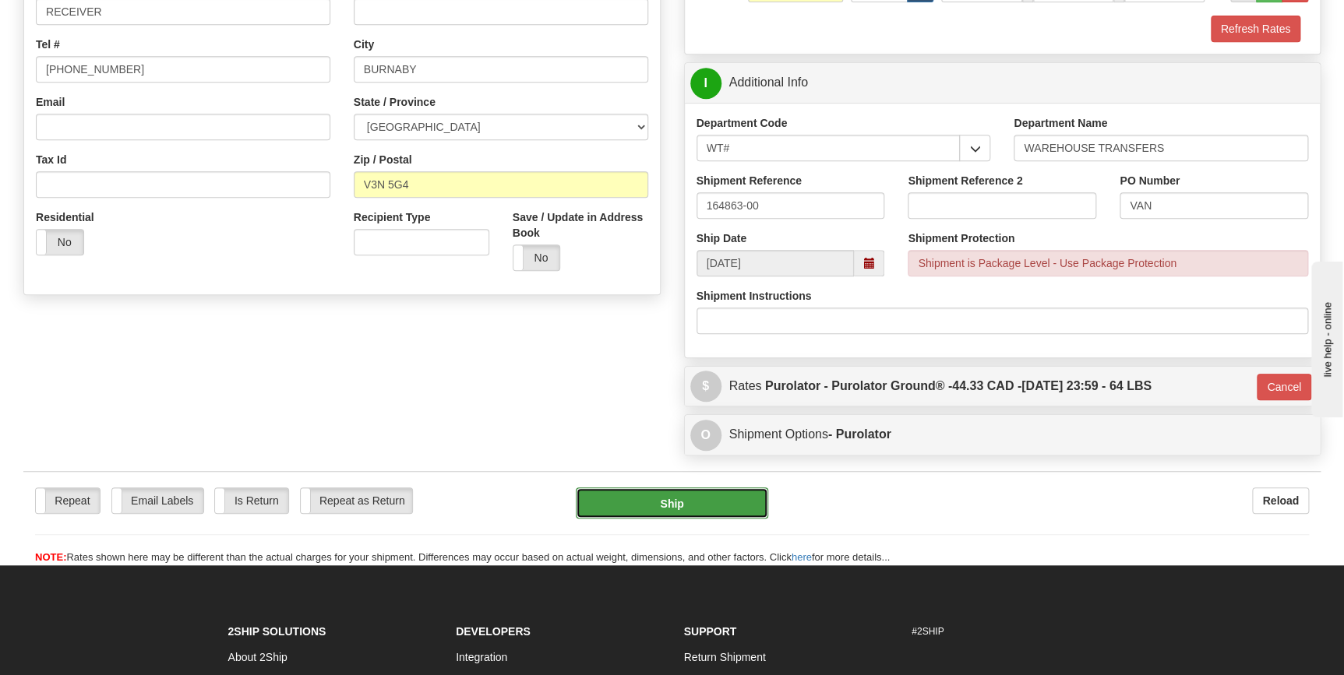
click at [707, 507] on button "Ship" at bounding box center [672, 503] width 192 height 31
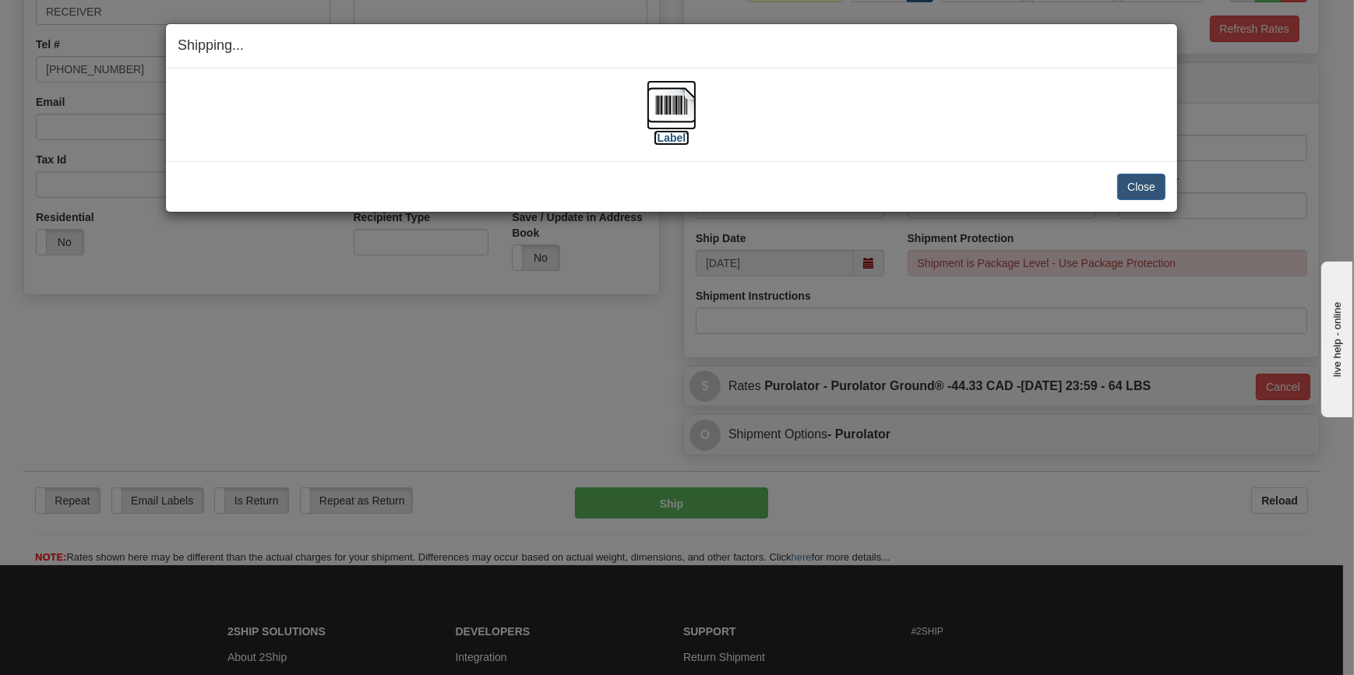
click at [681, 132] on label "[Label]" at bounding box center [672, 138] width 36 height 16
click at [1129, 194] on button "Close" at bounding box center [1141, 187] width 48 height 26
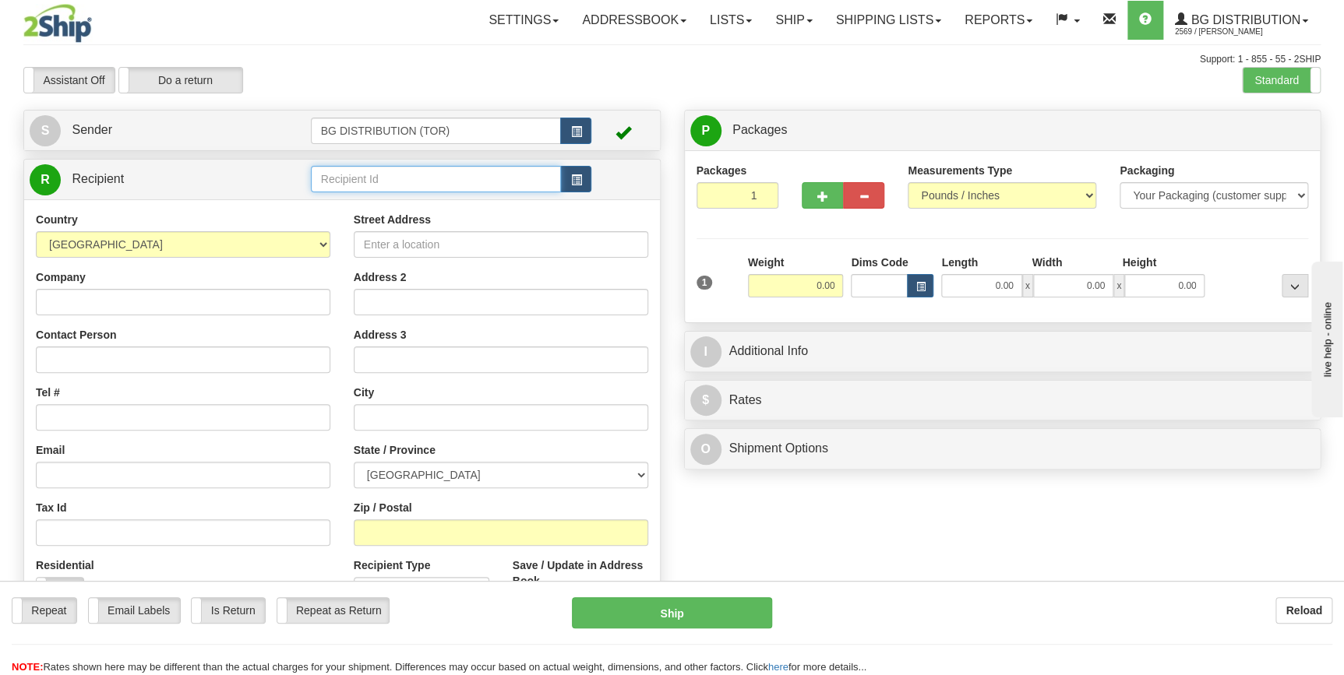
click at [420, 185] on input "text" at bounding box center [436, 179] width 251 height 26
click at [435, 206] on div "910930" at bounding box center [432, 204] width 235 height 17
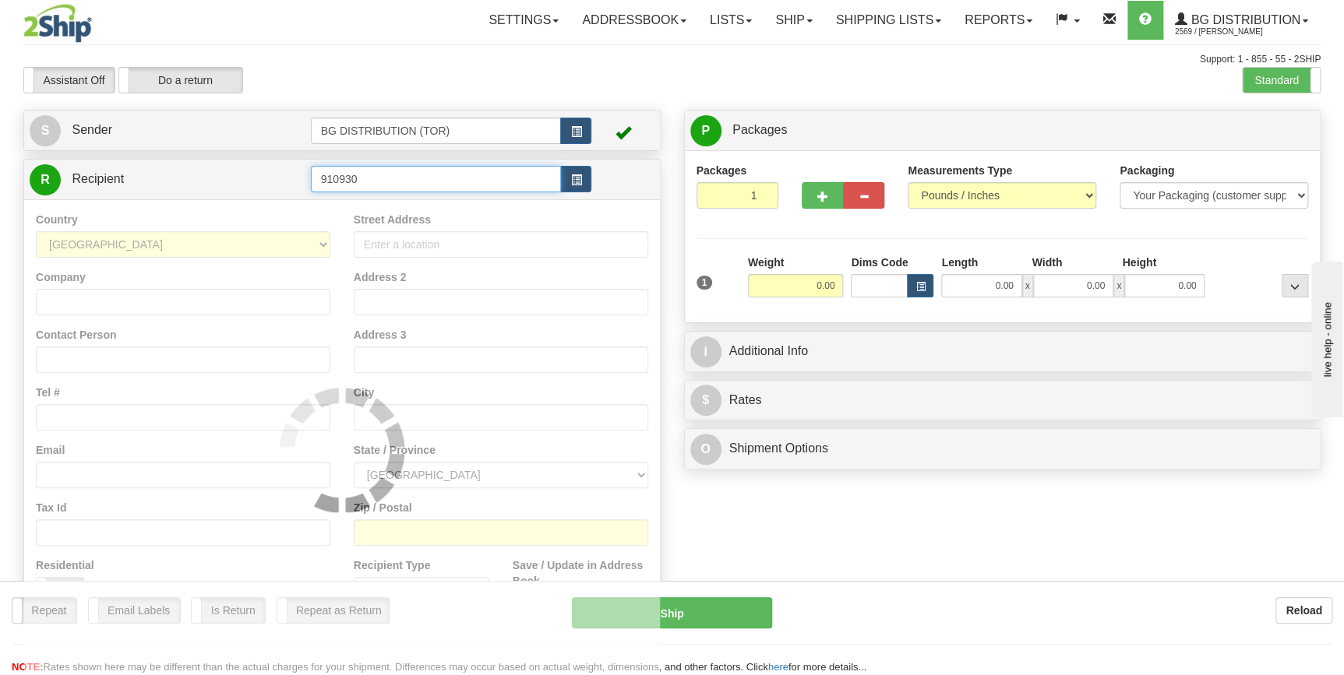
type input "910930"
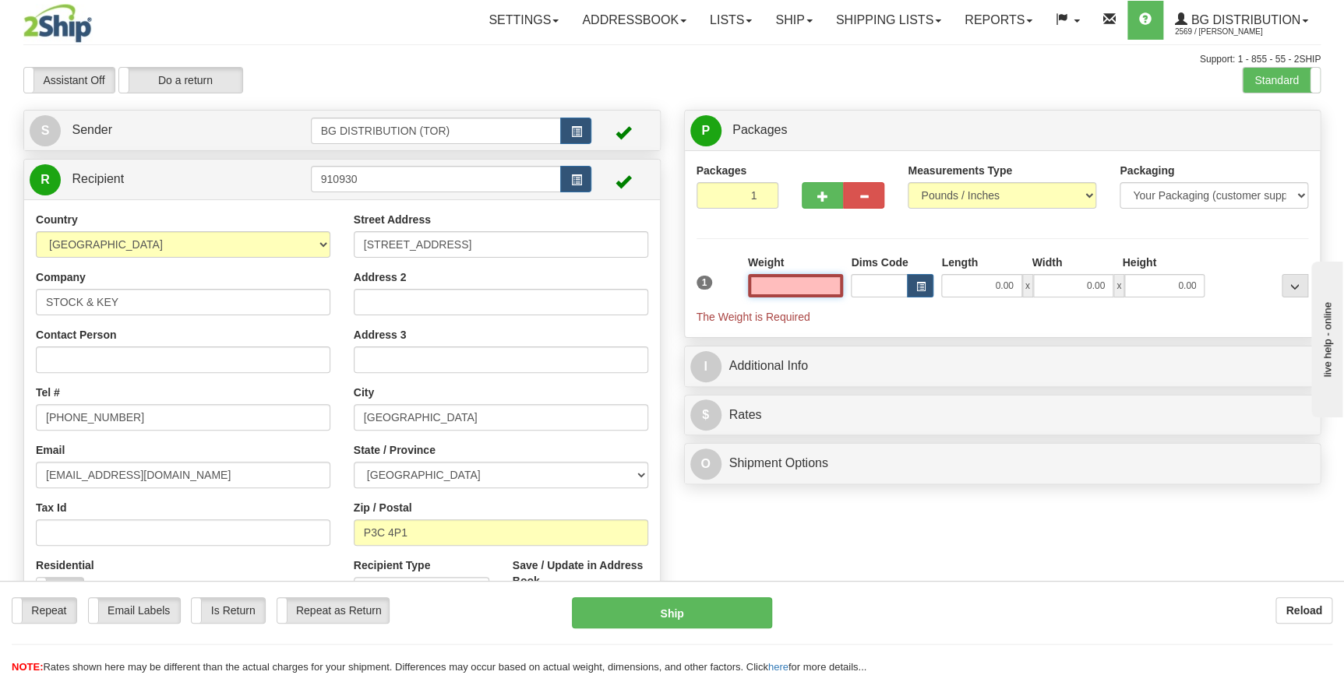
click at [809, 280] on input "text" at bounding box center [796, 285] width 96 height 23
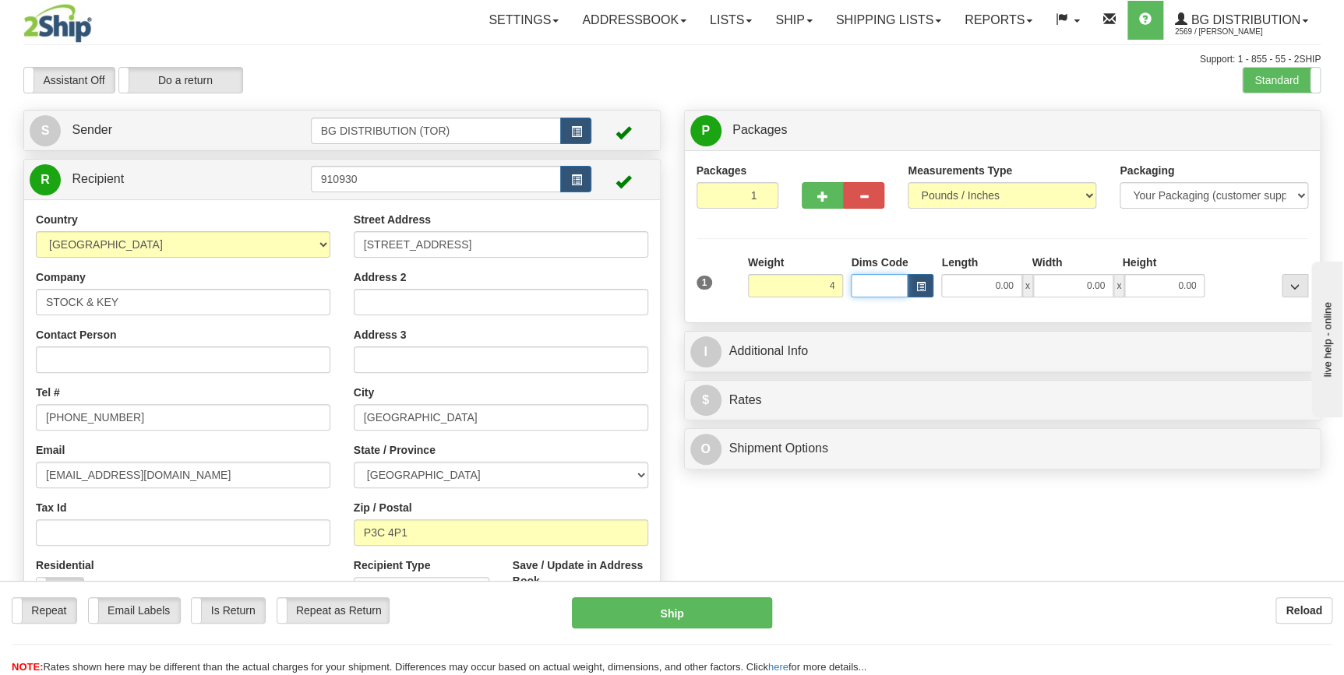
type input "4.00"
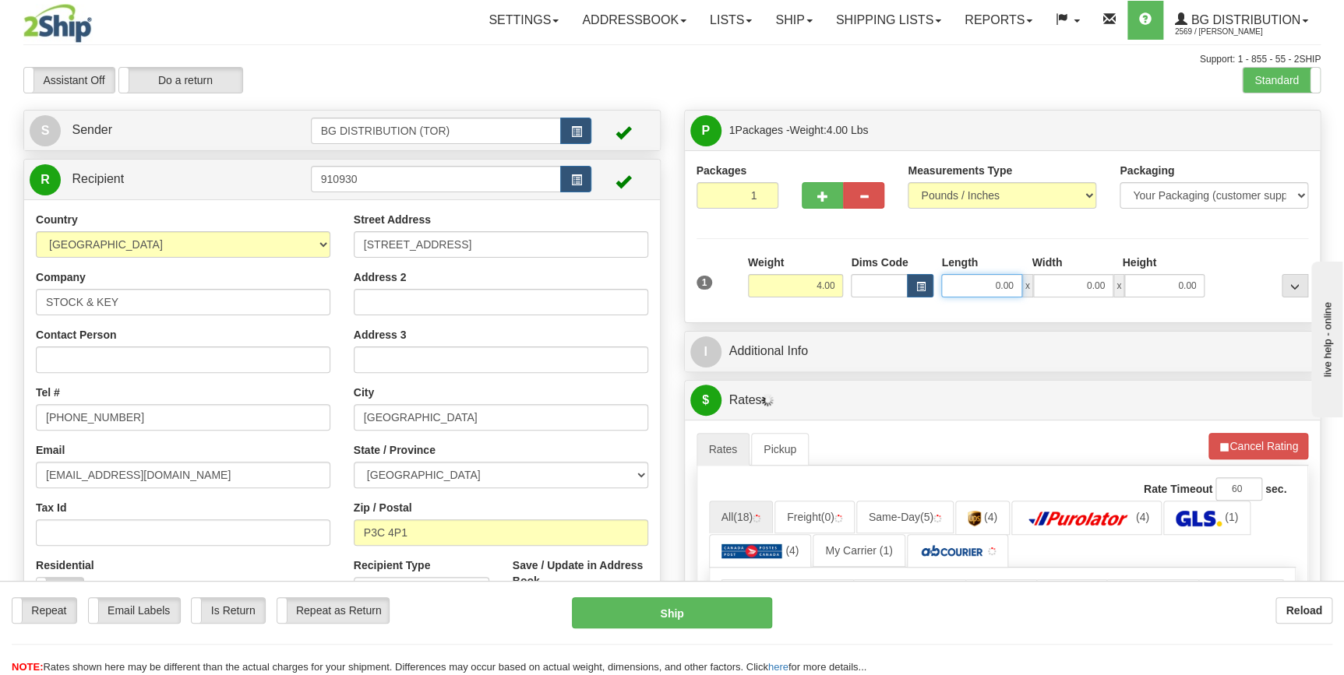
click at [973, 287] on input "0.00" at bounding box center [981, 285] width 80 height 23
type input "11.00"
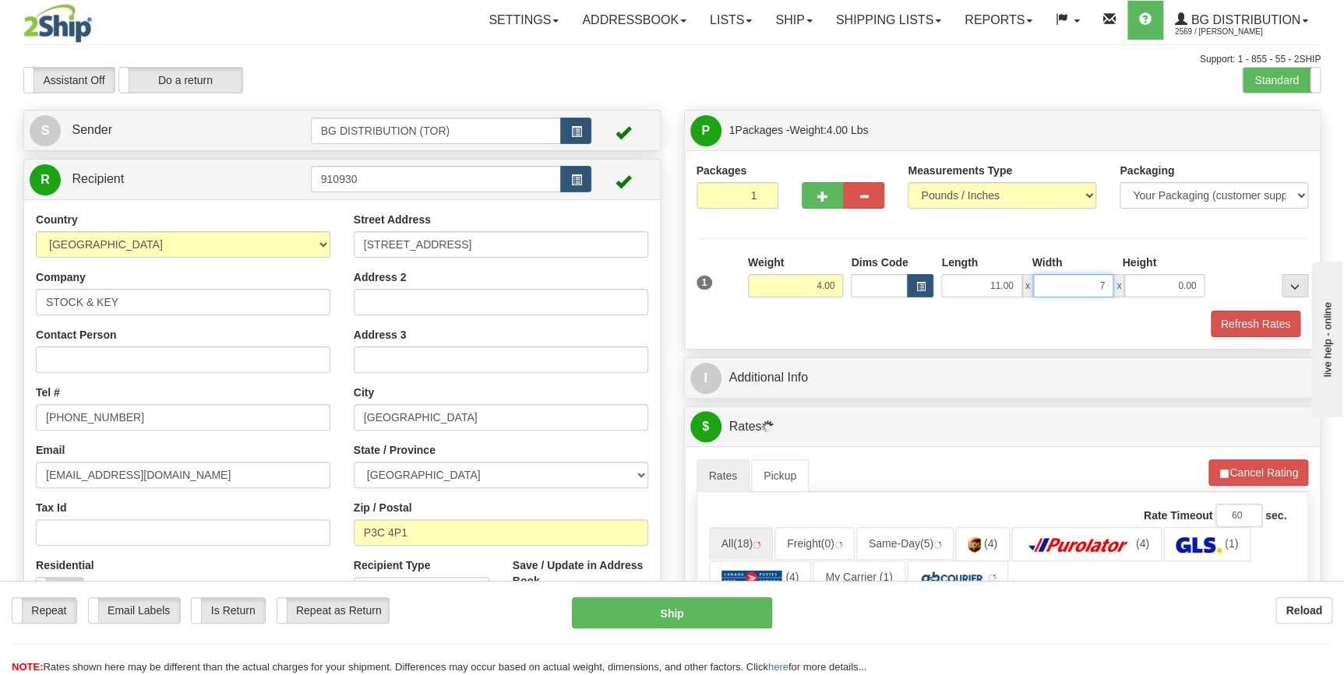
type input "7.00"
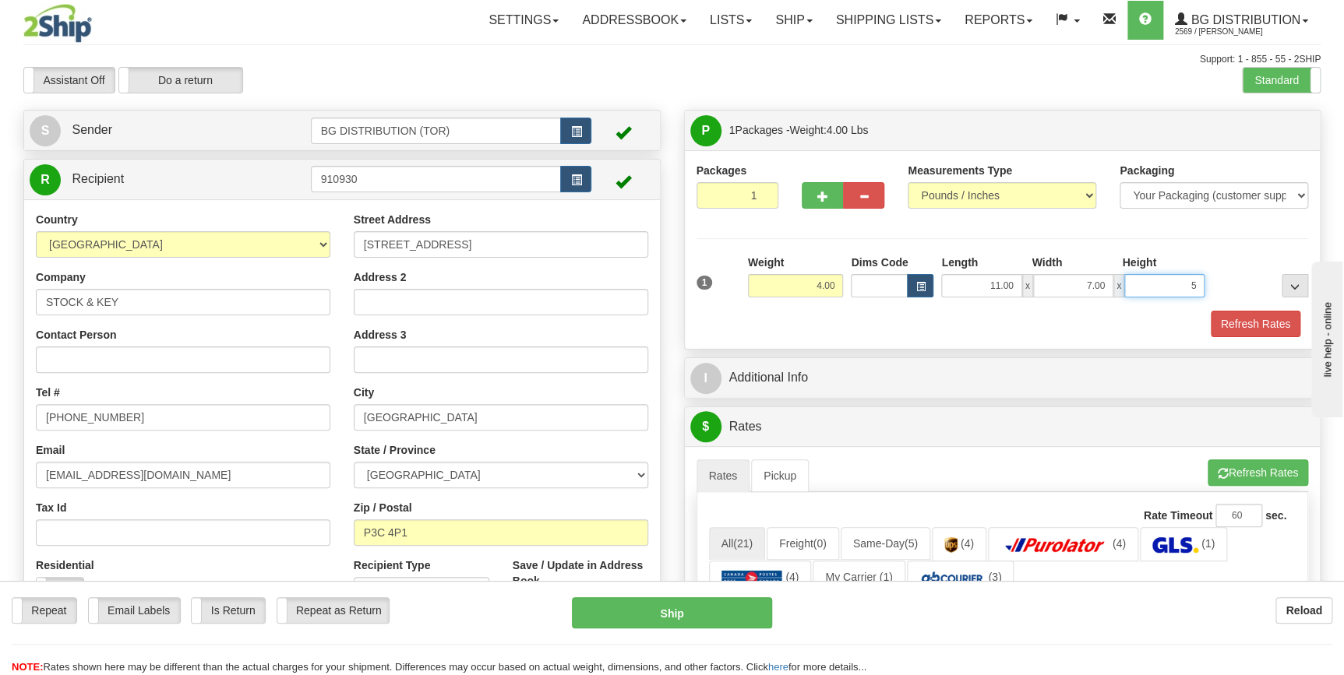
type input "5.00"
click at [826, 203] on button "button" at bounding box center [822, 195] width 41 height 26
type input "2"
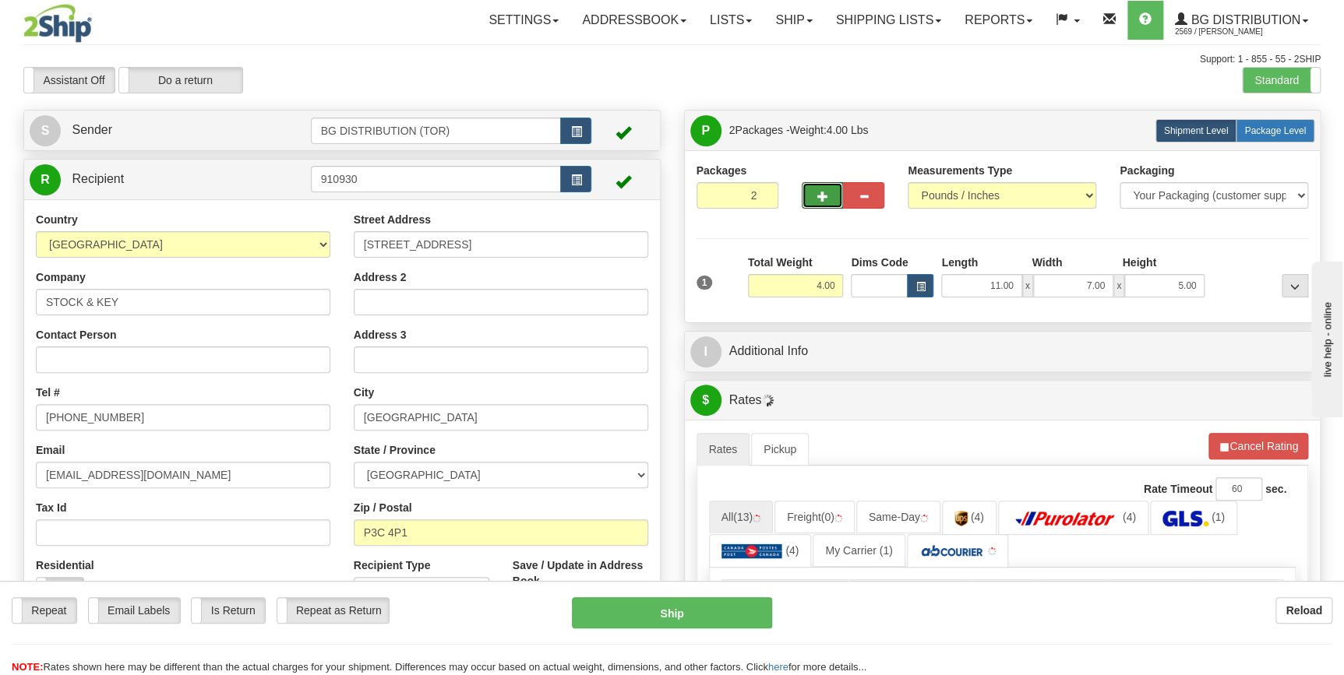
click at [1310, 133] on label "Package Level Pack.." at bounding box center [1275, 130] width 79 height 23
radio input "true"
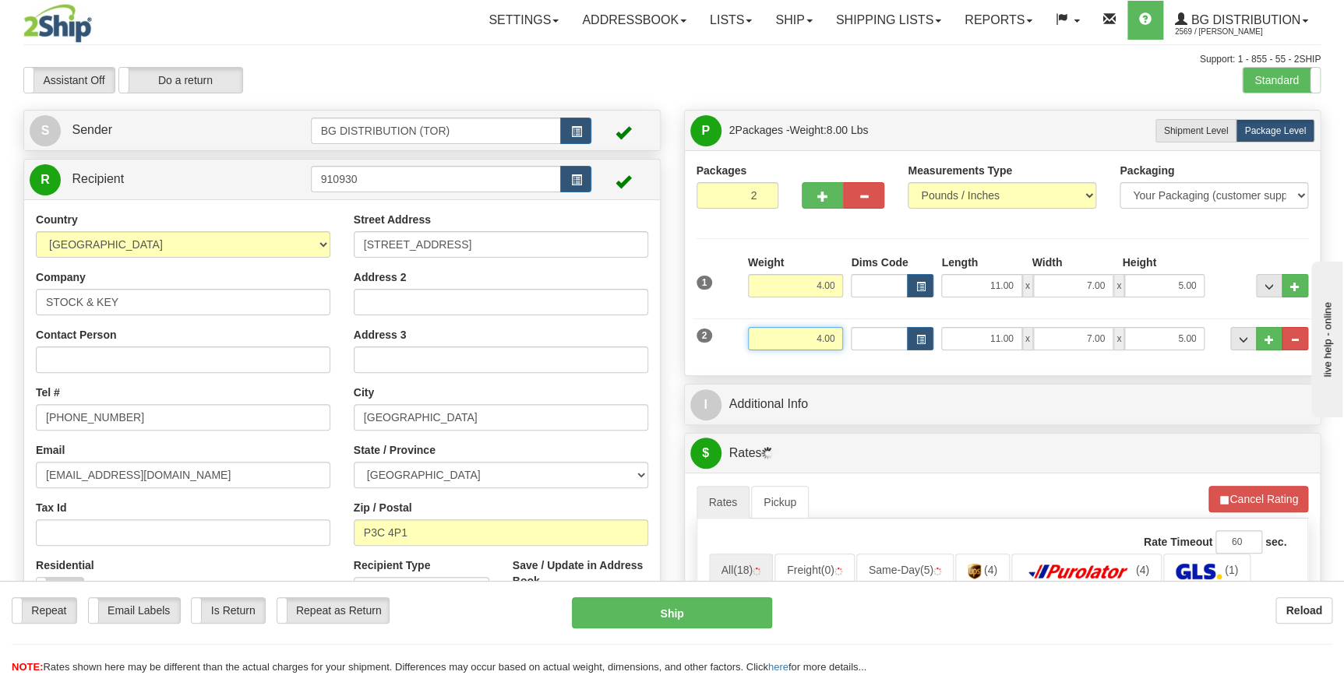
click at [789, 339] on input "4.00" at bounding box center [796, 338] width 96 height 23
drag, startPoint x: 789, startPoint y: 339, endPoint x: 806, endPoint y: 340, distance: 16.4
click at [806, 340] on input "4.00" at bounding box center [796, 338] width 96 height 23
type input "22.00"
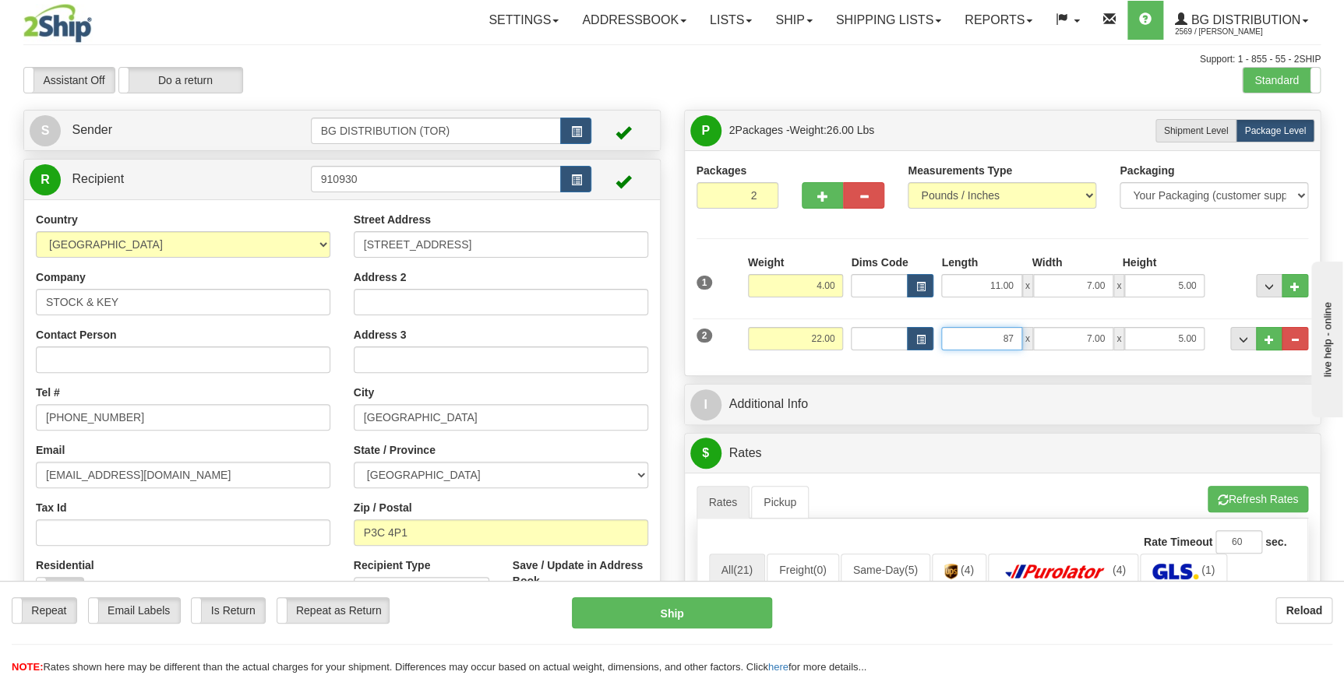
type input "87.00"
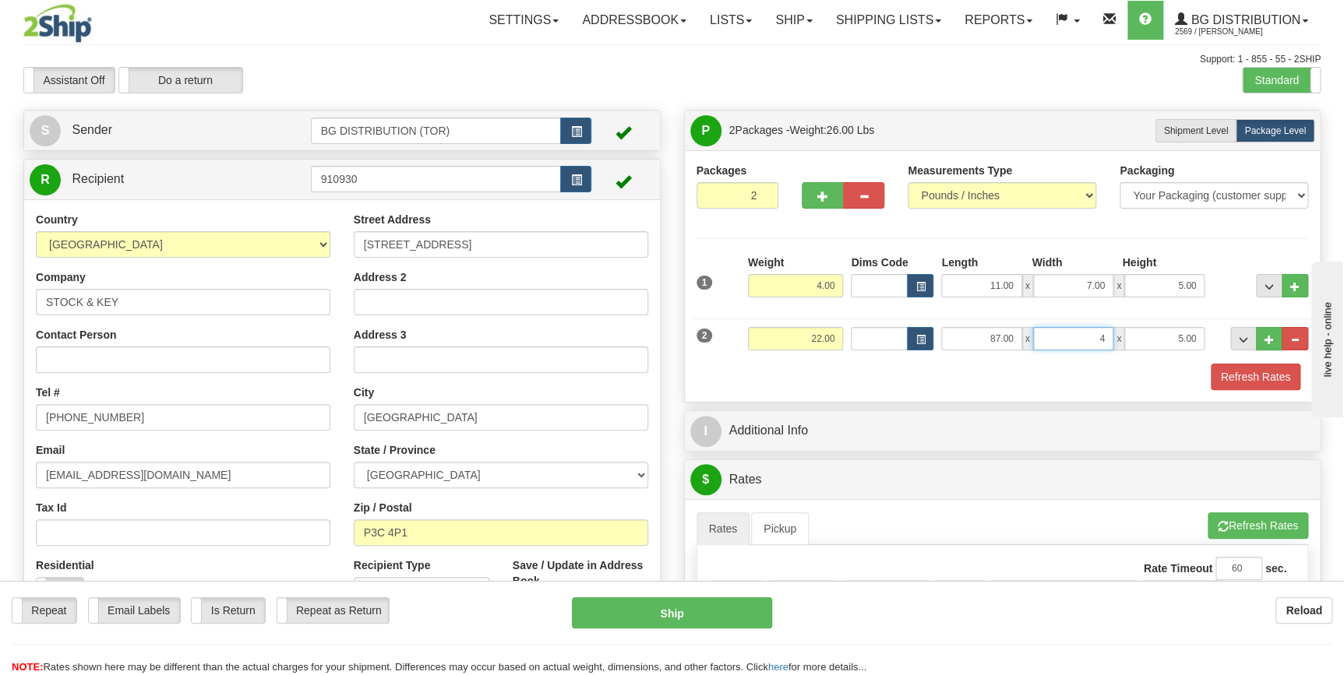
type input "4.00"
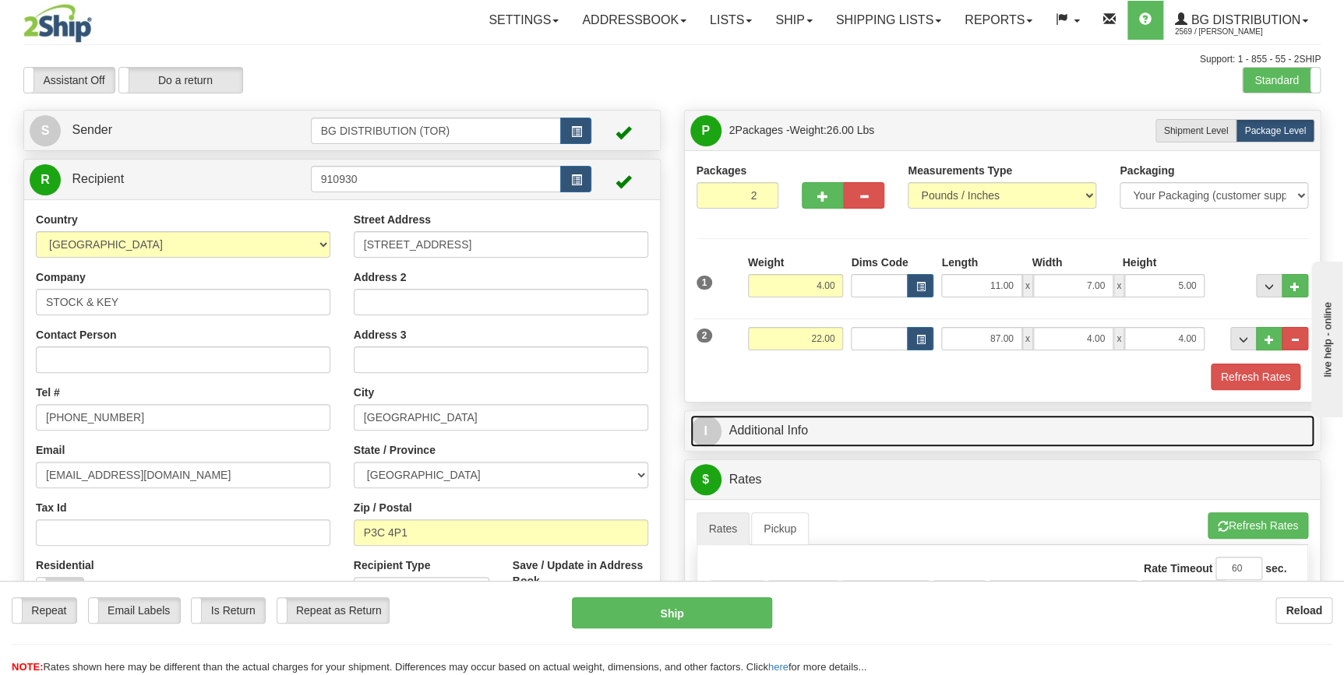
click at [911, 420] on link "I Additional Info" at bounding box center [1002, 431] width 625 height 32
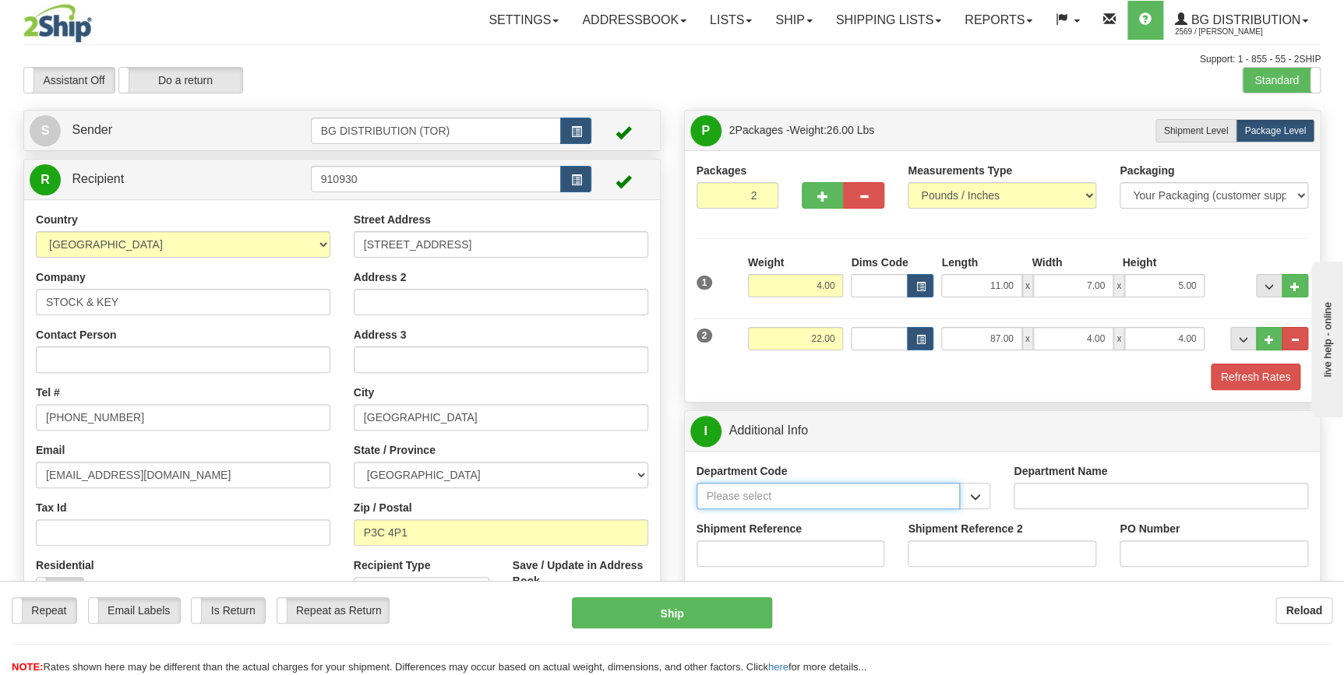
click at [760, 500] on input "Department Code" at bounding box center [828, 496] width 264 height 26
click at [969, 498] on span "button" at bounding box center [974, 497] width 11 height 10
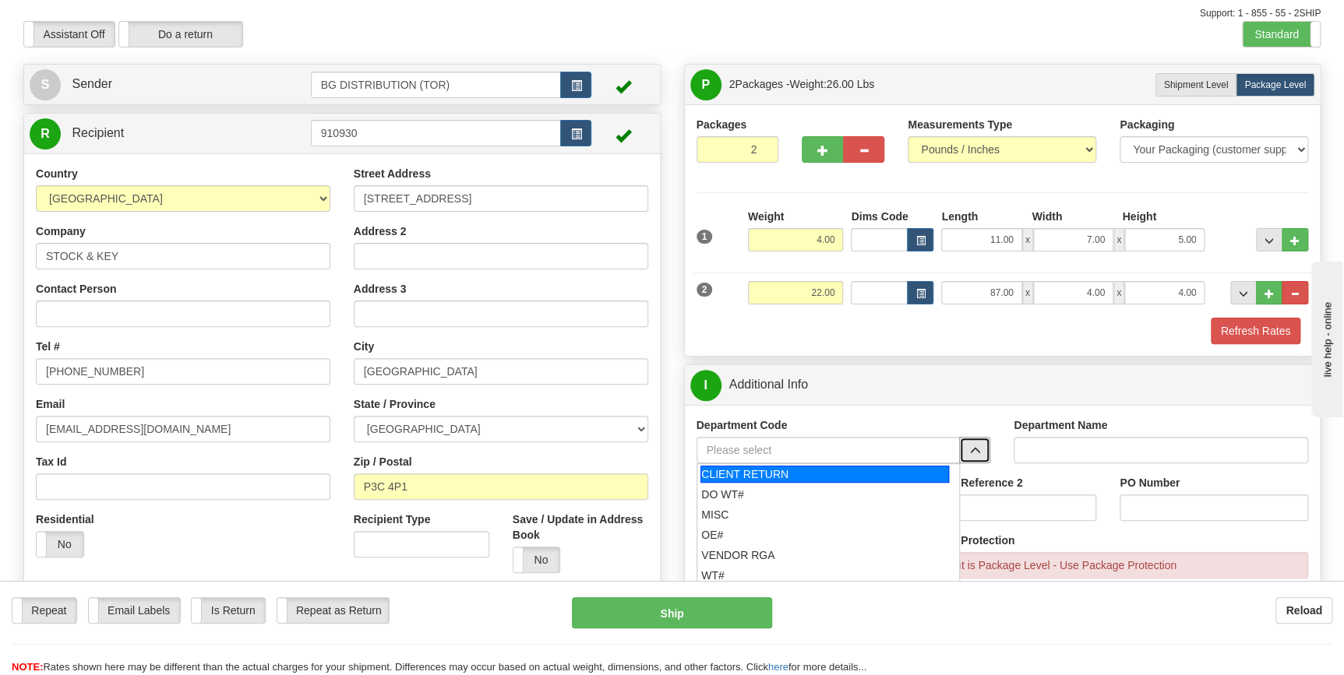
scroll to position [70, 0]
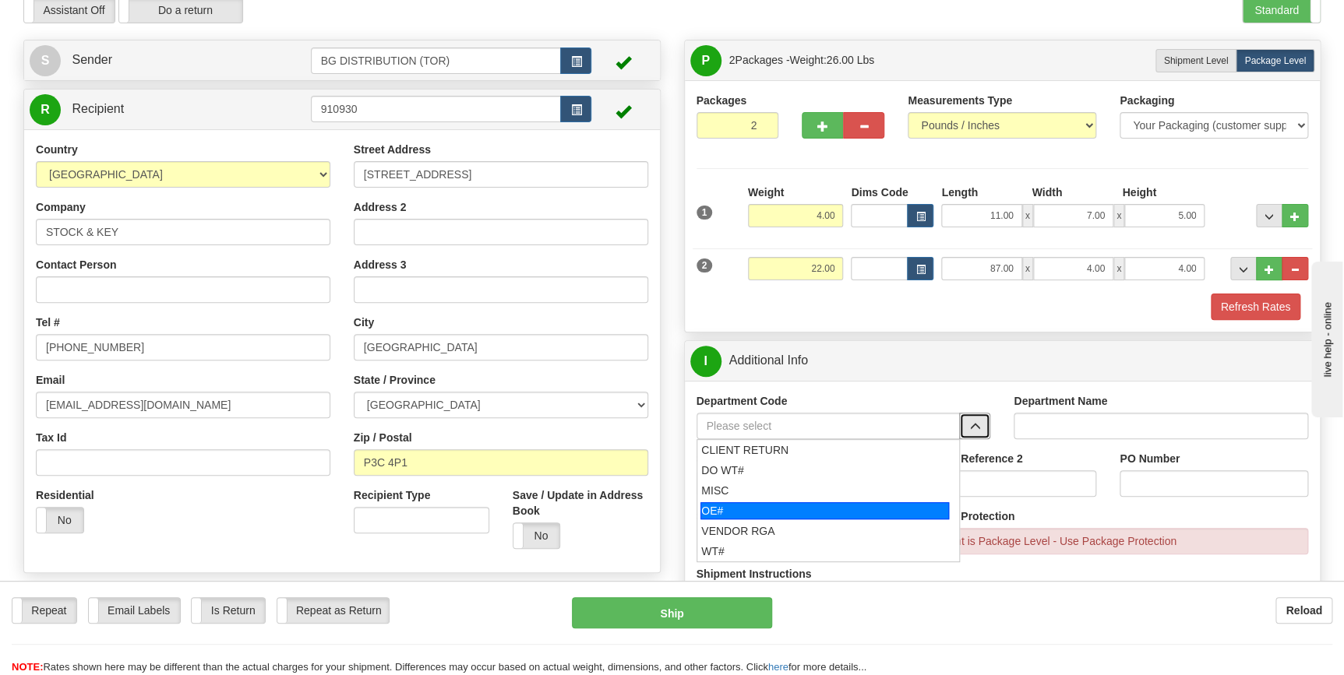
click at [746, 514] on div "OE#" at bounding box center [824, 510] width 249 height 17
type input "OE#"
type input "ORDERS"
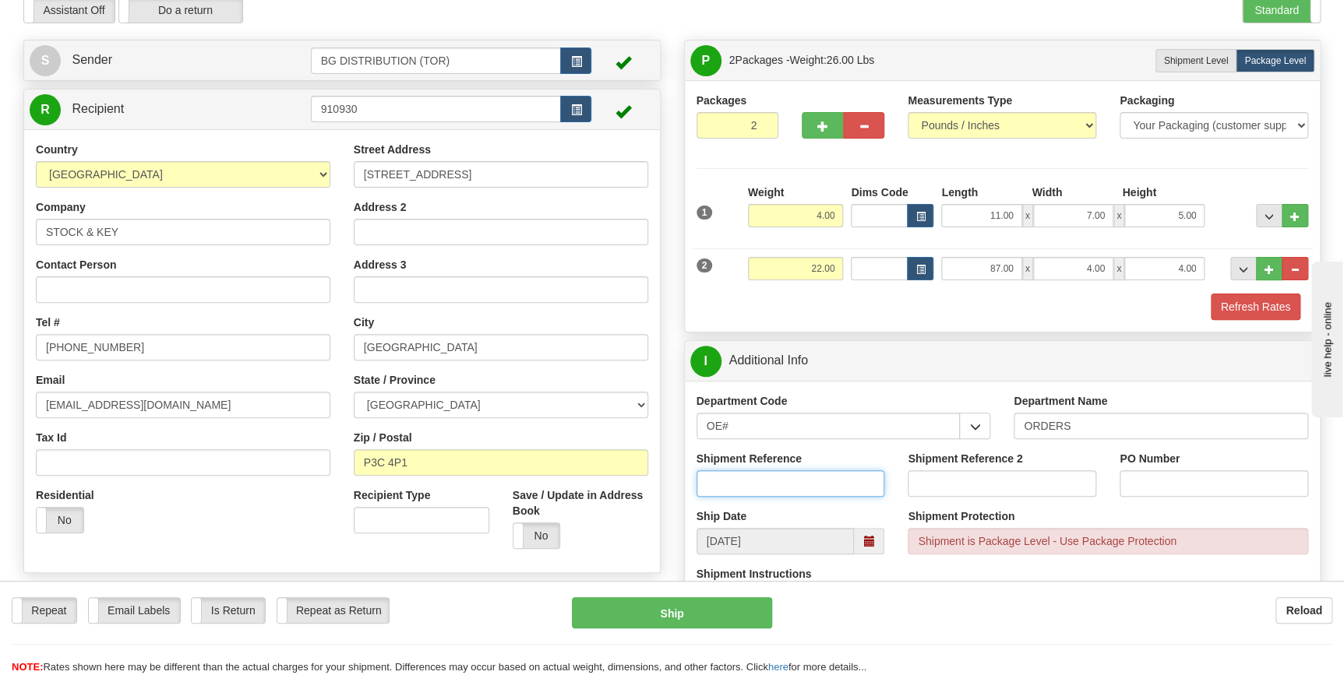
click at [765, 483] on input "Shipment Reference" at bounding box center [790, 484] width 189 height 26
type input "70182649-00"
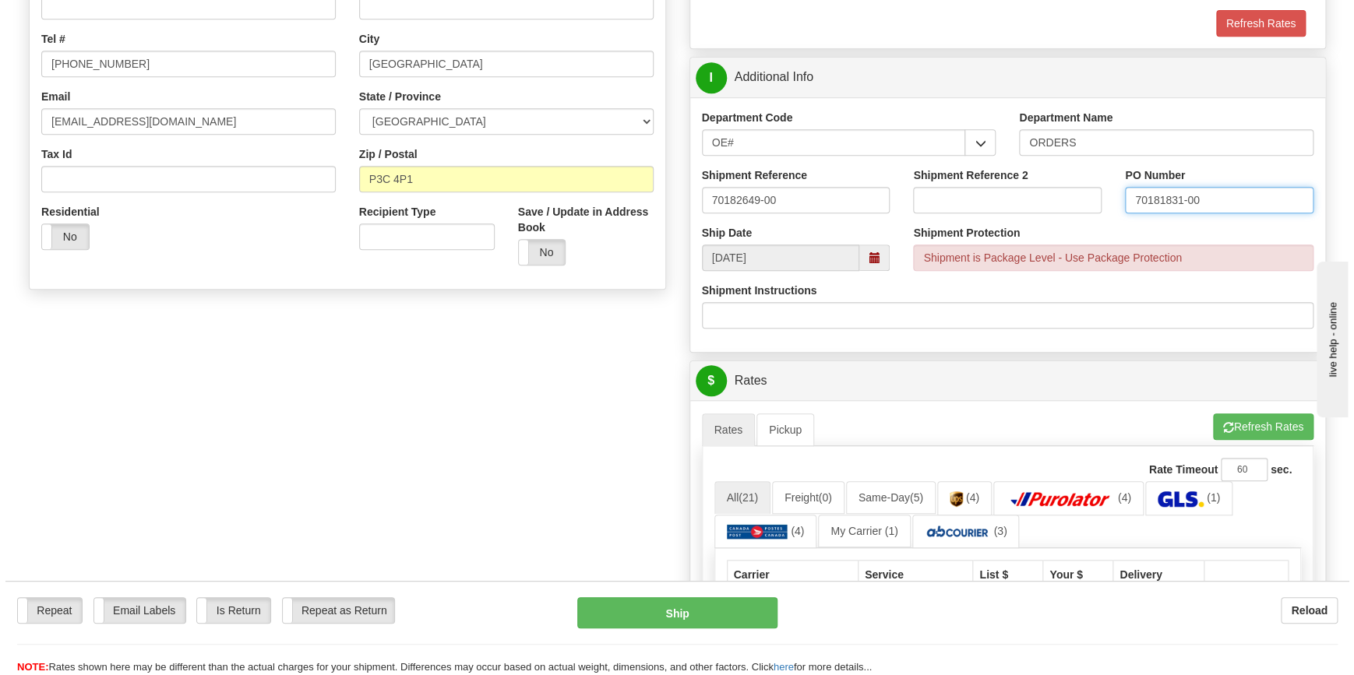
scroll to position [495, 0]
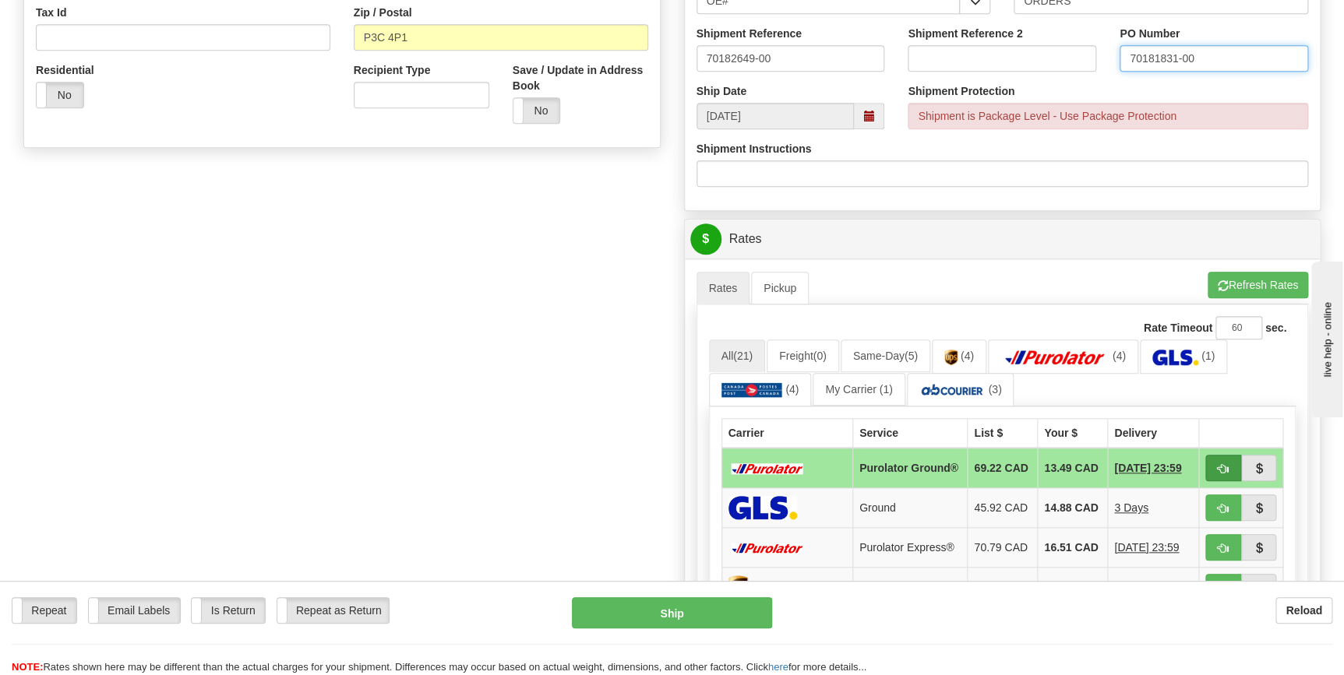
type input "70181831-00"
drag, startPoint x: 1212, startPoint y: 475, endPoint x: 1199, endPoint y: 483, distance: 15.4
click at [1212, 475] on button "button" at bounding box center [1223, 468] width 36 height 26
type input "260"
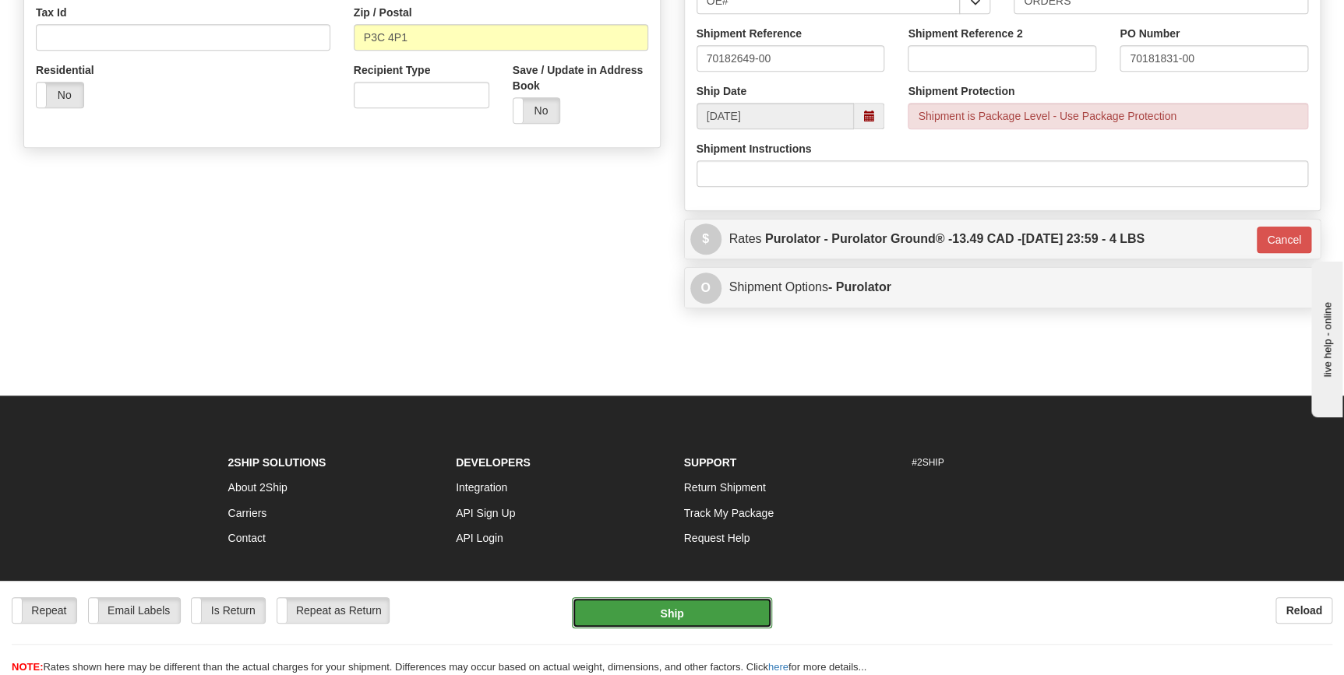
click at [674, 608] on button "Ship" at bounding box center [672, 613] width 200 height 31
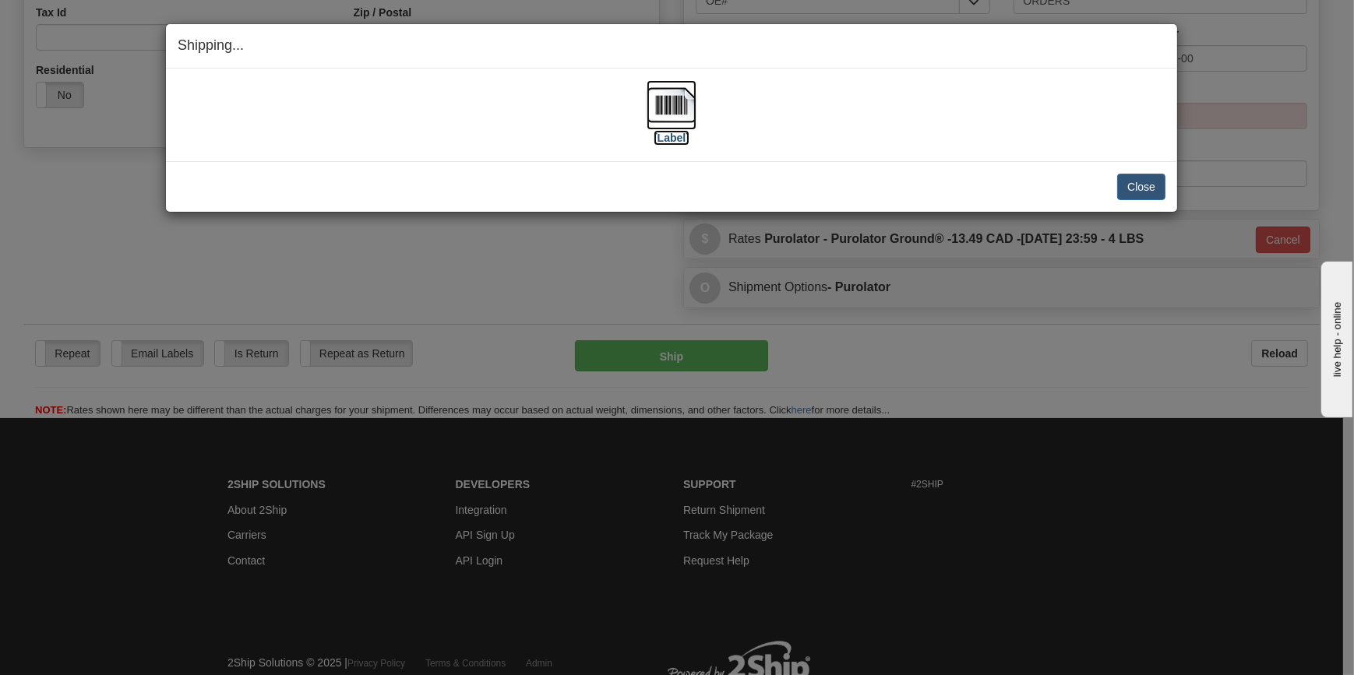
click at [654, 124] on img at bounding box center [672, 105] width 50 height 50
click at [1148, 188] on button "Close" at bounding box center [1141, 187] width 48 height 26
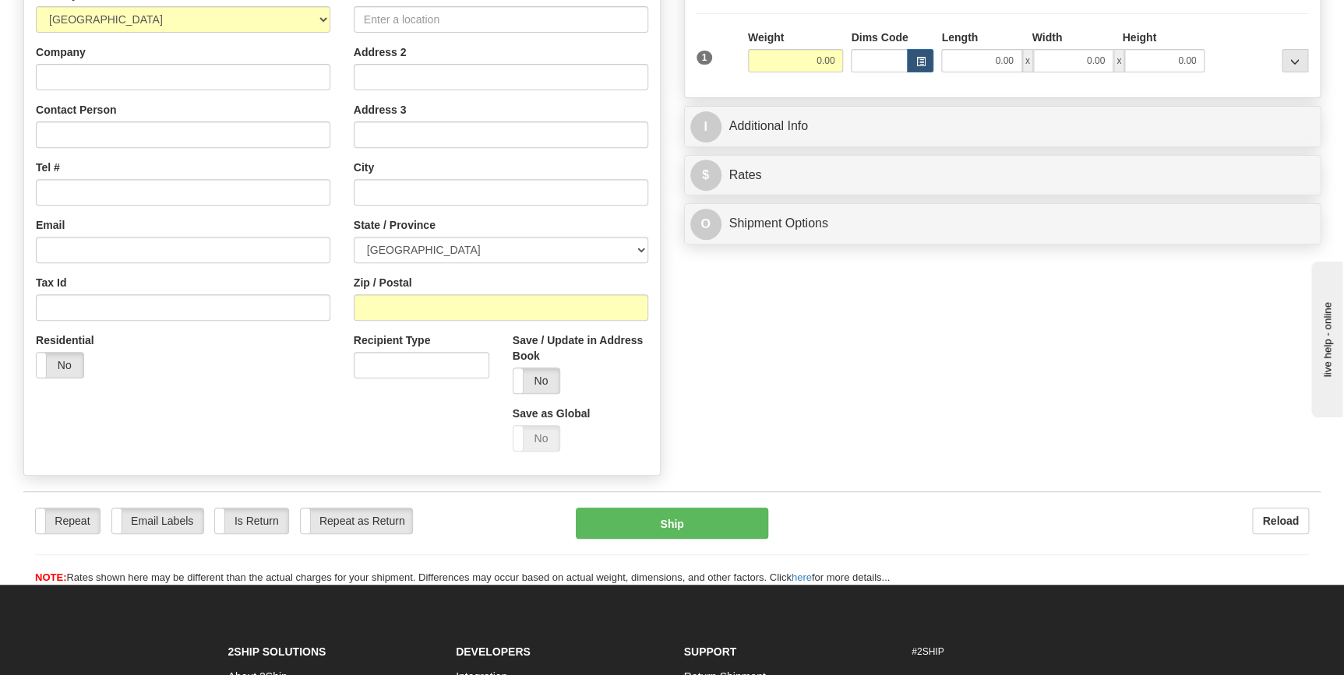
scroll to position [141, 0]
